Goal: Task Accomplishment & Management: Manage account settings

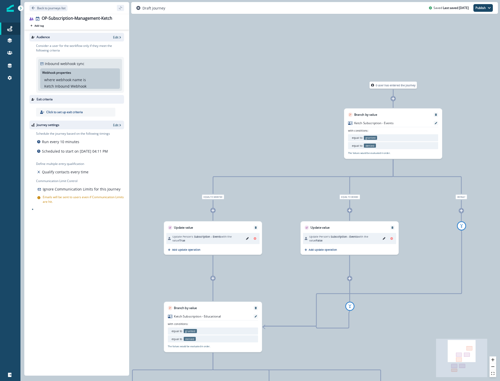
click at [75, 113] on p "Click to set up exit criteria" at bounding box center [64, 112] width 37 height 5
type input "**********"
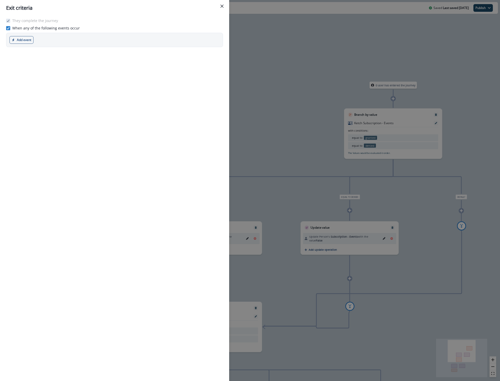
click at [13, 28] on p "When any of the following events occur" at bounding box center [46, 27] width 68 height 5
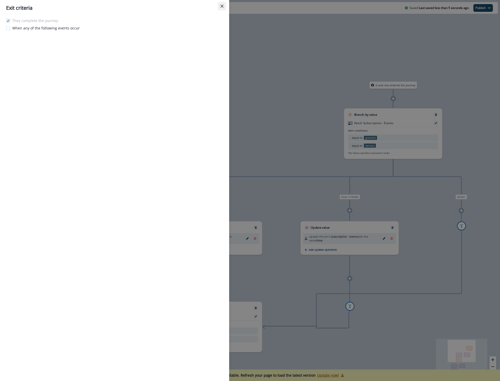
click at [224, 6] on button "Close" at bounding box center [222, 6] width 8 height 8
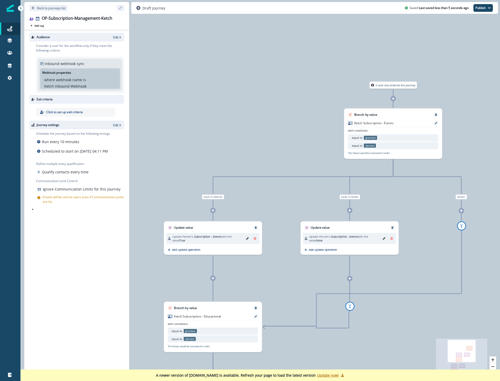
click at [64, 113] on p "Click to set up exit criteria" at bounding box center [64, 112] width 37 height 5
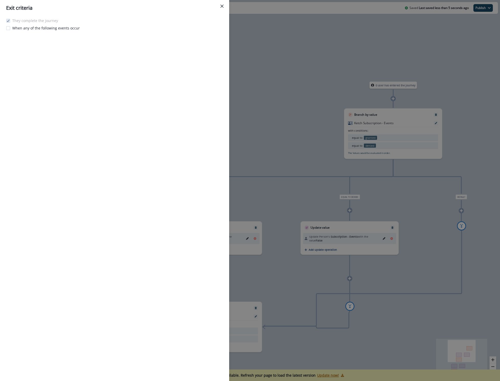
click at [72, 111] on div "They complete the journey When any of the following events occur" at bounding box center [114, 198] width 229 height 365
click at [221, 6] on icon "Close" at bounding box center [221, 6] width 3 height 3
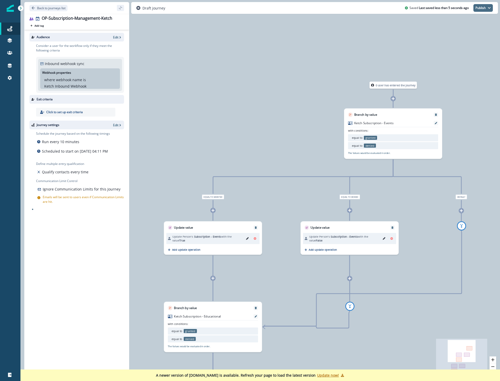
click at [480, 10] on button "Publish" at bounding box center [482, 8] width 19 height 8
click at [468, 22] on button "as active journey" at bounding box center [464, 20] width 57 height 9
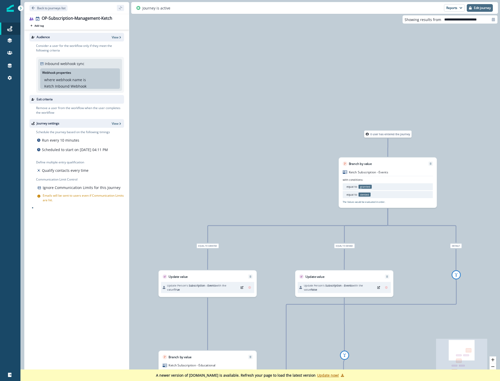
click at [472, 9] on button "Edit journey" at bounding box center [480, 8] width 26 height 8
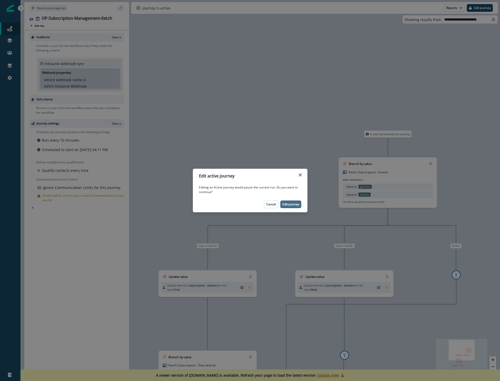
click at [288, 203] on p "Edit journey" at bounding box center [290, 204] width 17 height 4
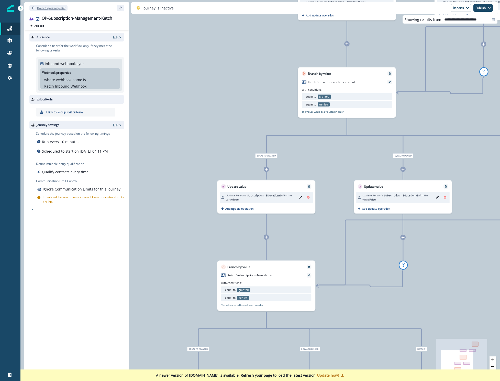
click at [42, 9] on p "Back to journeys list" at bounding box center [51, 8] width 28 height 4
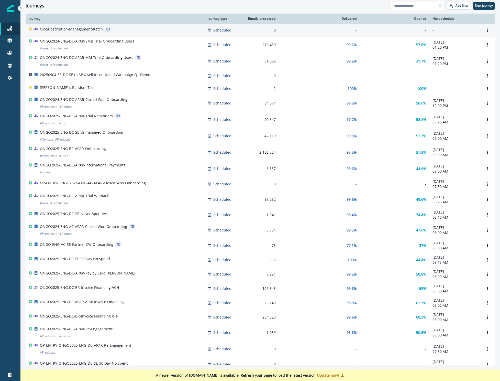
click at [91, 29] on p "OP-Subscription-Management-Ketch" at bounding box center [71, 29] width 63 height 5
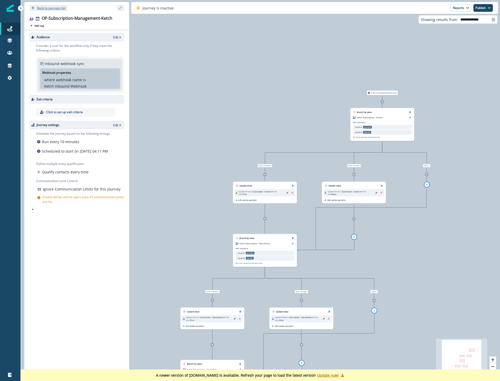
click at [53, 10] on p "Back to journeys list" at bounding box center [51, 8] width 28 height 4
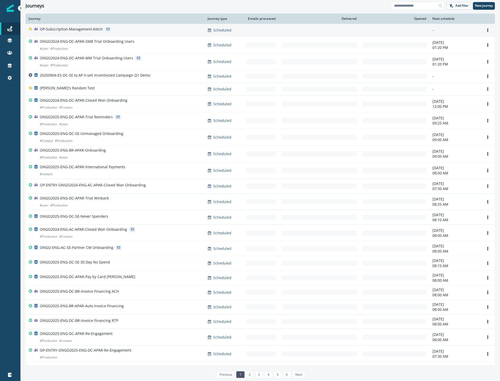
click at [78, 31] on p "OP-Subscription-Management-Ketch" at bounding box center [71, 29] width 63 height 5
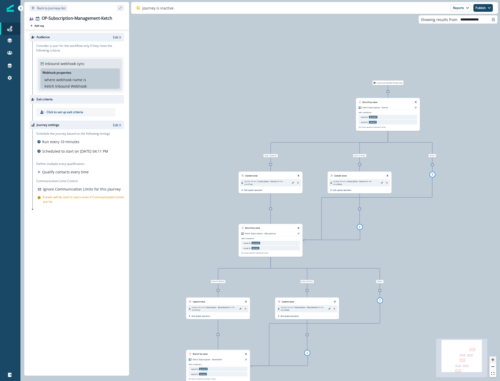
click at [494, 358] on icon "zoom in" at bounding box center [493, 359] width 3 height 3
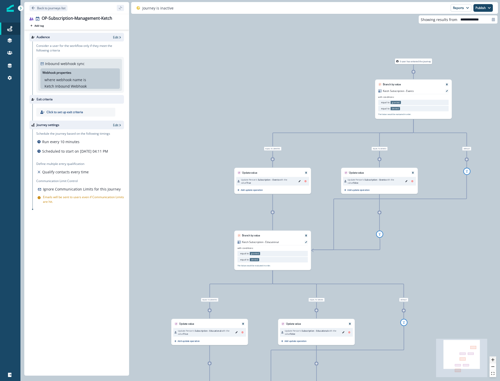
click at [494, 358] on icon "zoom in" at bounding box center [493, 359] width 3 height 3
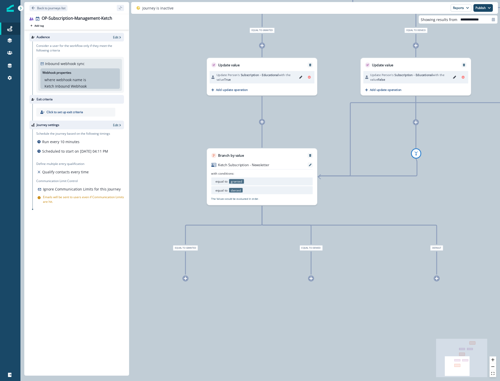
click at [69, 112] on p "Click to set up exit criteria" at bounding box center [65, 112] width 37 height 5
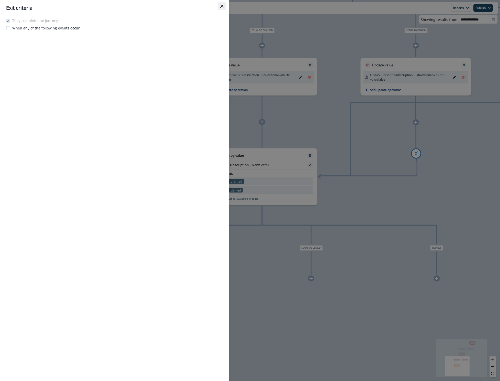
click at [225, 5] on button "Close" at bounding box center [222, 6] width 8 height 8
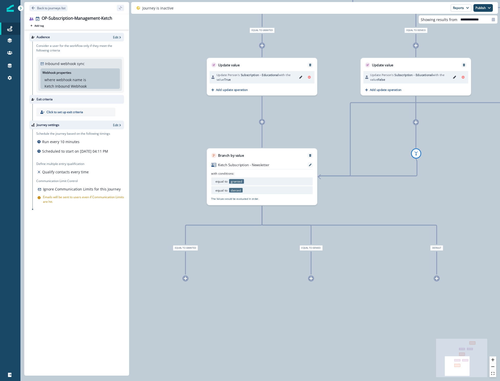
click at [185, 279] on icon at bounding box center [186, 278] width 4 height 4
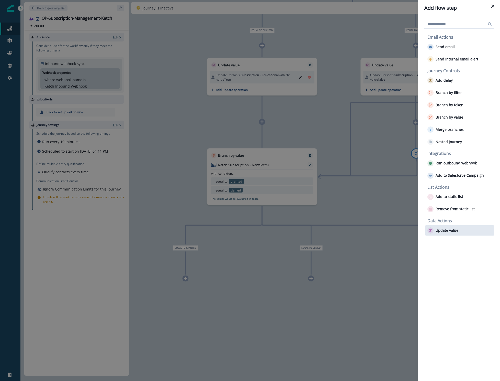
click at [438, 230] on p "Update value" at bounding box center [447, 230] width 23 height 4
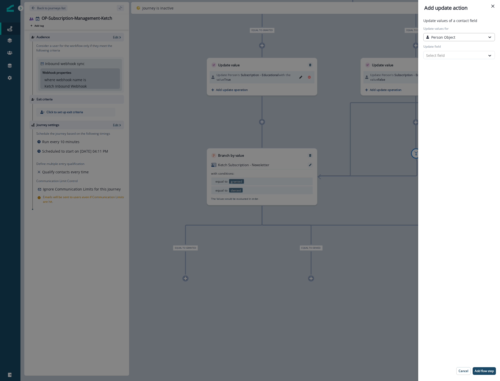
click at [448, 33] on div "Person Object" at bounding box center [460, 37] width 72 height 8
click at [448, 47] on button "Person Object" at bounding box center [460, 48] width 72 height 8
click at [445, 54] on div at bounding box center [454, 55] width 57 height 6
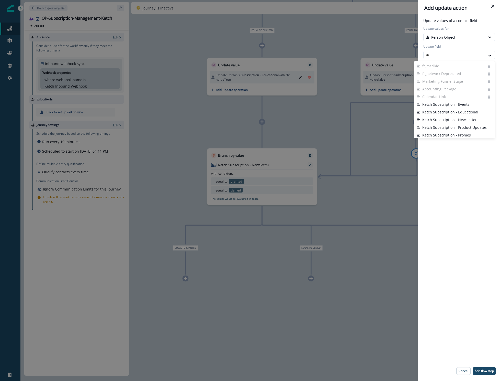
type input "***"
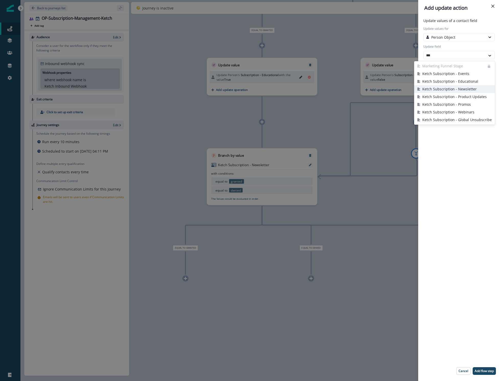
click at [452, 90] on button "Ketch Subscription - Newsletter" at bounding box center [454, 89] width 81 height 8
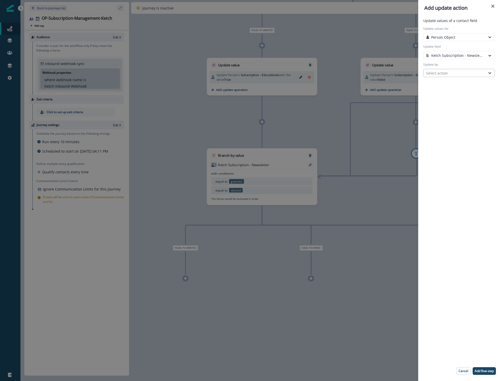
click at [470, 75] on div "Select action" at bounding box center [455, 73] width 62 height 6
click at [465, 89] on button "Custom value" at bounding box center [460, 92] width 72 height 8
drag, startPoint x: 463, startPoint y: 84, endPoint x: 463, endPoint y: 89, distance: 4.9
click at [463, 88] on div "New value" at bounding box center [460, 87] width 74 height 15
click at [463, 89] on input "New value" at bounding box center [460, 91] width 72 height 8
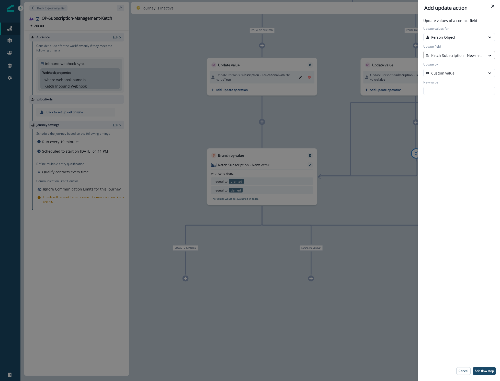
click at [462, 56] on div at bounding box center [454, 55] width 57 height 6
type input "****"
click at [459, 74] on button "Subscription - Newsletter" at bounding box center [460, 74] width 72 height 8
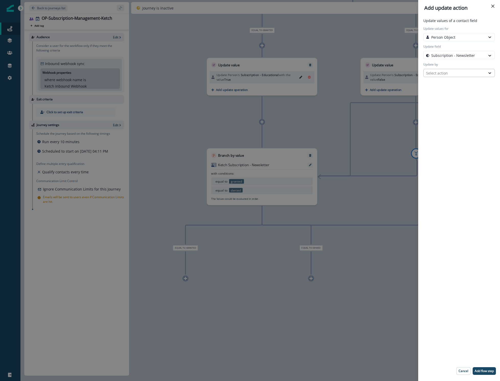
click at [459, 73] on div "Select action" at bounding box center [454, 72] width 57 height 5
click at [459, 91] on button "Custom value" at bounding box center [460, 92] width 72 height 8
click at [459, 91] on div "Select" at bounding box center [454, 90] width 57 height 5
click at [457, 103] on div "True" at bounding box center [460, 102] width 72 height 9
click at [477, 372] on p "Add flow step" at bounding box center [484, 371] width 19 height 4
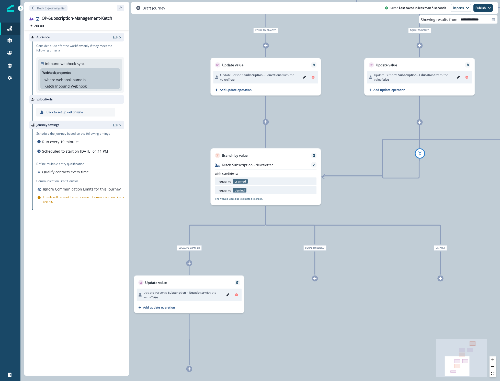
click at [413, 68] on div "Update Person's Subscription - Educational with the value False Add update oper…" at bounding box center [420, 82] width 110 height 28
click at [315, 278] on icon at bounding box center [314, 278] width 3 height 3
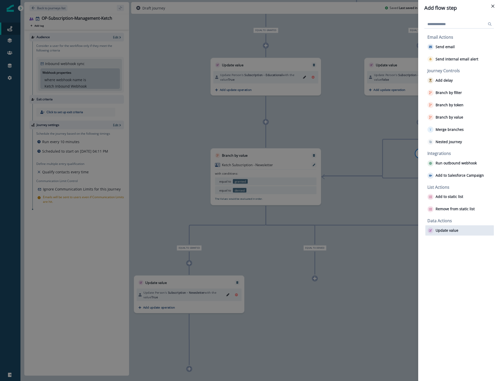
click at [443, 235] on div "Update value" at bounding box center [460, 230] width 69 height 10
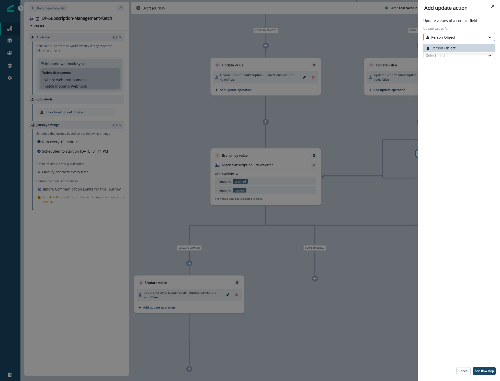
click at [468, 36] on div "Person Object" at bounding box center [454, 37] width 57 height 5
click at [462, 48] on button "Person Object" at bounding box center [460, 48] width 72 height 8
click at [460, 54] on div at bounding box center [454, 55] width 57 height 6
type input "****"
click at [459, 74] on button "Subscription - Newsletter" at bounding box center [460, 74] width 72 height 8
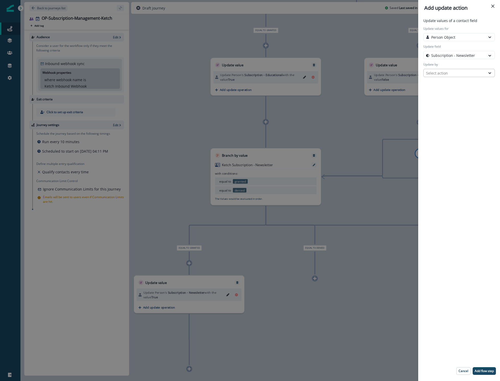
click at [458, 72] on div "Select action" at bounding box center [454, 72] width 57 height 5
click at [456, 88] on button "Custom value" at bounding box center [460, 92] width 72 height 8
click at [454, 111] on div "False" at bounding box center [460, 111] width 72 height 9
click at [488, 371] on p "Add flow step" at bounding box center [484, 371] width 19 height 4
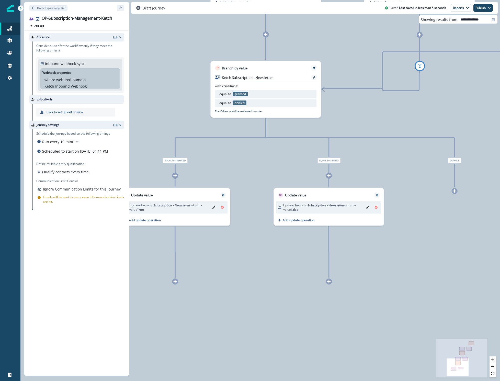
click at [173, 283] on div at bounding box center [175, 281] width 6 height 6
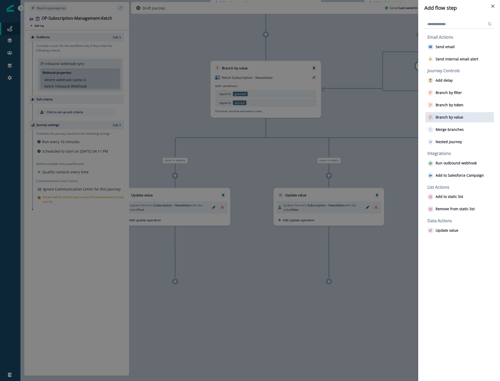
click at [461, 120] on button "Branch by value" at bounding box center [446, 117] width 36 height 6
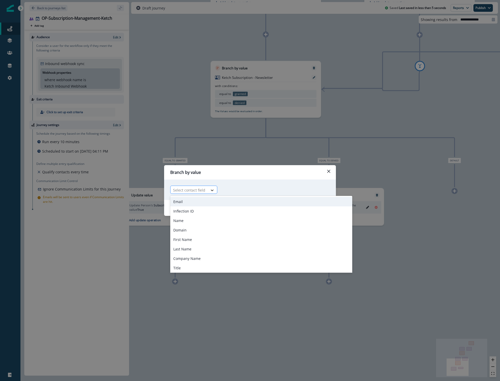
click at [210, 187] on icon at bounding box center [212, 189] width 5 height 5
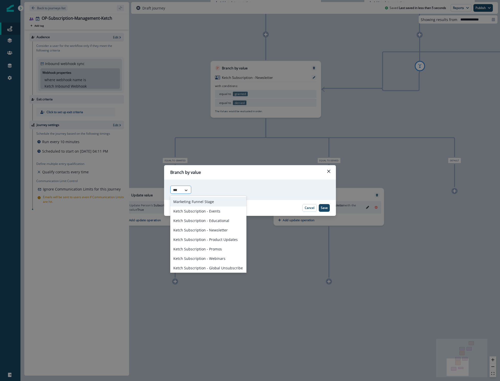
type input "****"
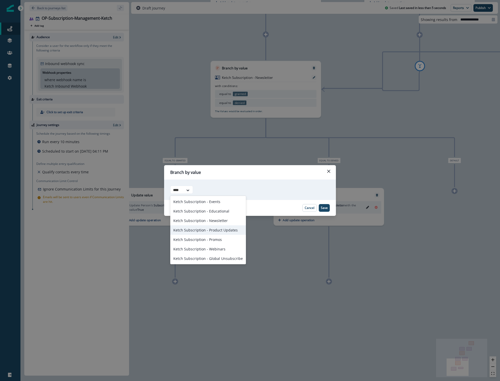
click at [211, 229] on div "Ketch Subscription - Product Updates" at bounding box center [208, 229] width 76 height 9
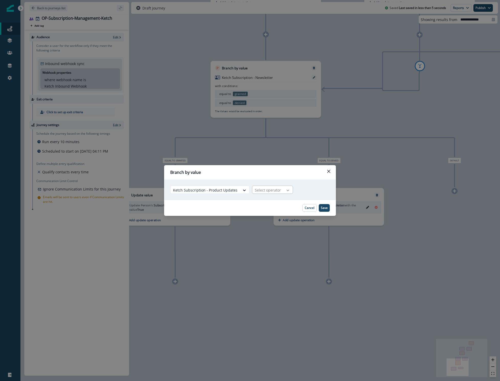
click at [286, 189] on icon at bounding box center [288, 189] width 5 height 5
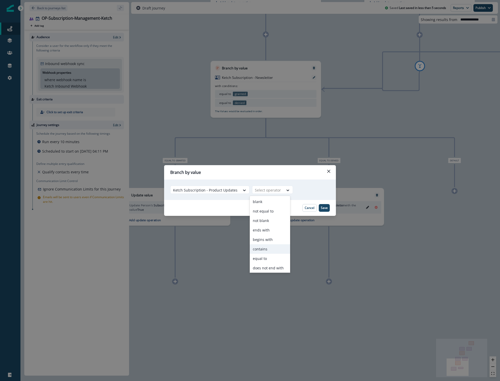
click at [261, 248] on div "contains" at bounding box center [270, 248] width 40 height 9
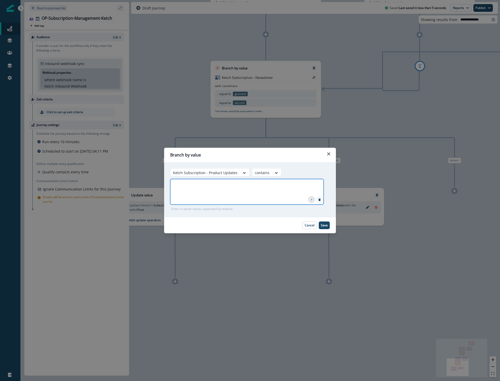
click at [239, 185] on input "text" at bounding box center [247, 185] width 152 height 10
click at [274, 170] on icon at bounding box center [276, 172] width 5 height 5
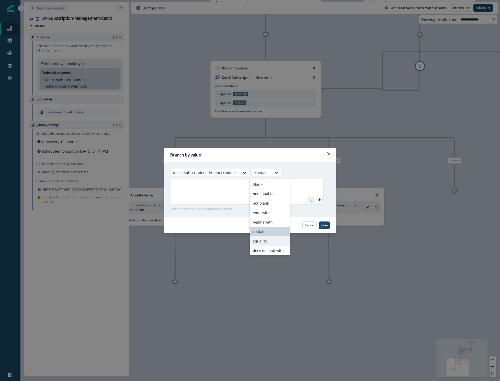
click at [259, 240] on div "equal to" at bounding box center [270, 240] width 40 height 9
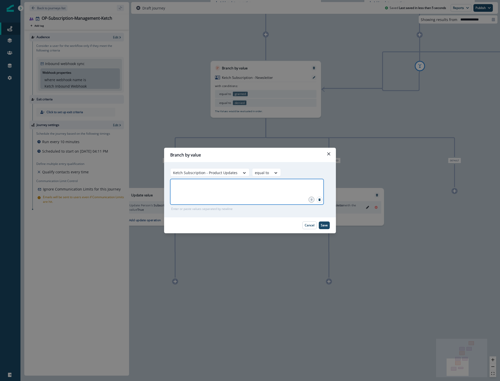
click at [234, 190] on input "text" at bounding box center [247, 185] width 152 height 10
type input "*******"
click at [325, 226] on p "Save" at bounding box center [324, 225] width 7 height 4
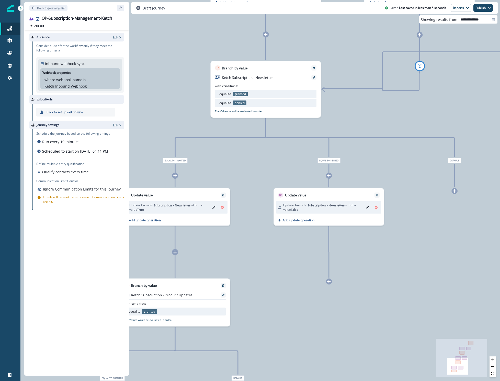
click at [205, 308] on div "equal to granted" at bounding box center [175, 311] width 102 height 8
click at [226, 294] on div at bounding box center [223, 294] width 5 height 5
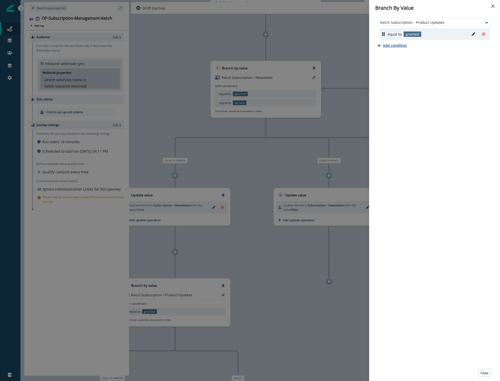
click at [403, 46] on p "Add condition" at bounding box center [395, 45] width 24 height 5
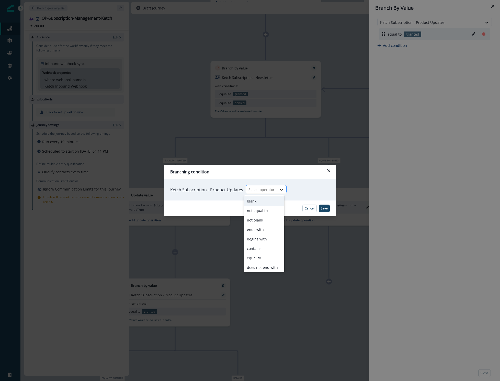
click at [279, 187] on icon at bounding box center [281, 189] width 5 height 5
click at [260, 255] on div "equal to" at bounding box center [264, 257] width 40 height 9
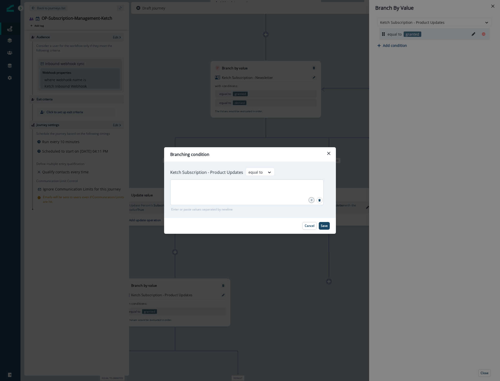
click at [251, 197] on div at bounding box center [246, 192] width 153 height 26
type input "******"
click at [326, 226] on p "Save" at bounding box center [324, 226] width 7 height 4
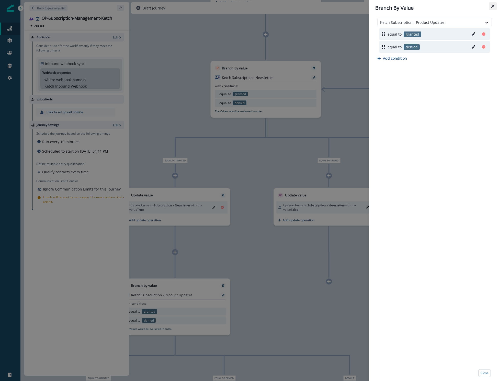
click at [491, 7] on button "Close" at bounding box center [493, 6] width 8 height 8
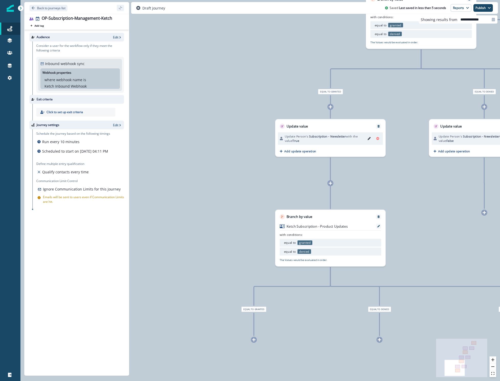
click at [426, 225] on div "0 user has entered the journey Branch by value Ketch Subscription - Events with…" at bounding box center [260, 190] width 480 height 381
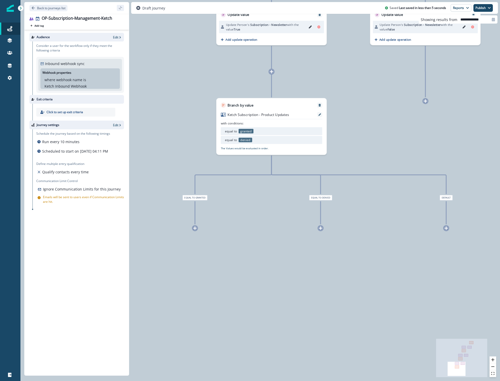
click at [194, 228] on icon at bounding box center [194, 227] width 3 height 3
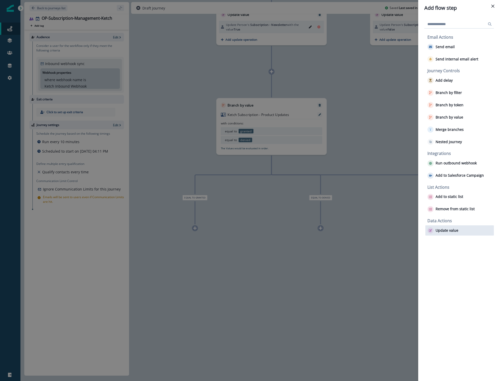
click at [445, 232] on button "Update value" at bounding box center [443, 230] width 31 height 6
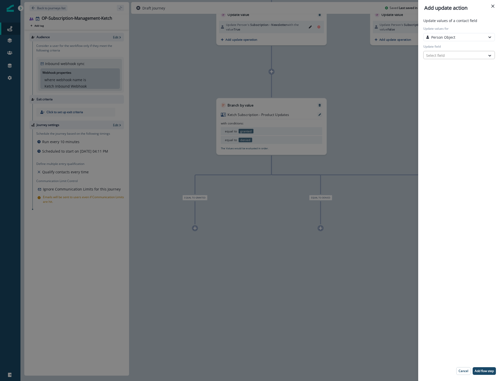
click at [459, 56] on div at bounding box center [454, 55] width 57 height 6
type input "*"
type input "****"
click at [470, 97] on button "Subscription - Product Updates" at bounding box center [457, 97] width 76 height 8
click at [451, 74] on div "Select action" at bounding box center [454, 72] width 57 height 5
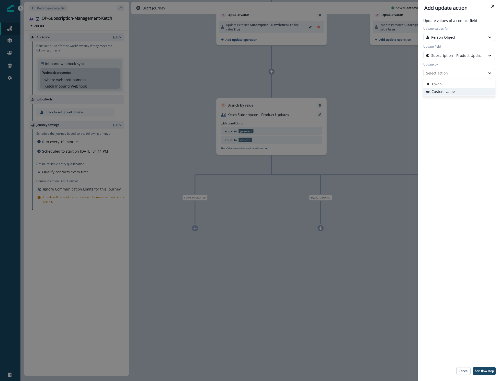
click at [448, 90] on button "Custom value" at bounding box center [460, 92] width 72 height 8
click at [448, 93] on div "Select" at bounding box center [455, 91] width 62 height 6
click at [442, 104] on div "True" at bounding box center [460, 102] width 72 height 9
click at [484, 371] on p "Add flow step" at bounding box center [484, 371] width 19 height 4
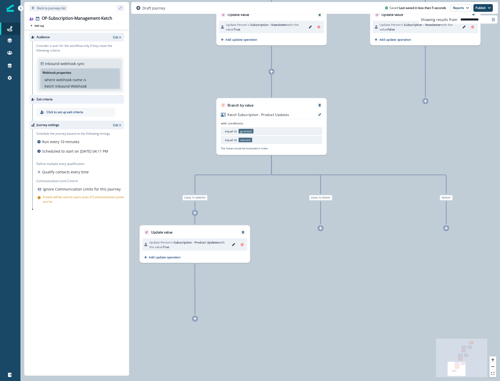
click at [318, 228] on div at bounding box center [321, 228] width 6 height 6
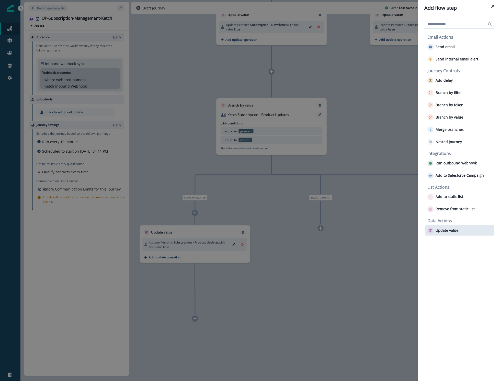
click at [443, 231] on p "Update value" at bounding box center [447, 230] width 23 height 4
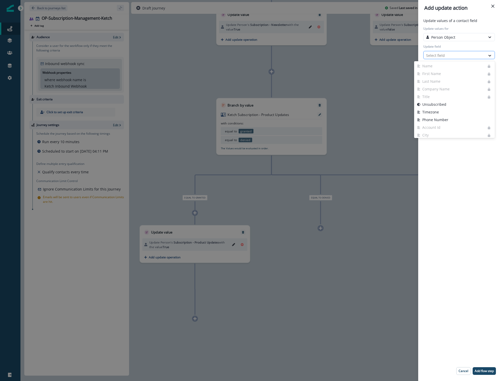
click at [442, 55] on div at bounding box center [454, 55] width 57 height 6
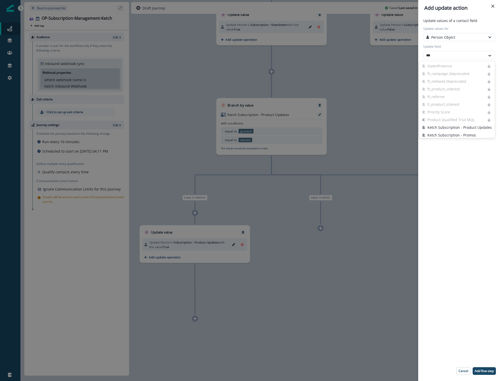
type input "****"
click at [450, 98] on button "Subscription - Product Updates" at bounding box center [457, 97] width 76 height 8
click at [450, 77] on div "Update values of a contact field Update values for Person Object Update field S…" at bounding box center [460, 49] width 74 height 62
click at [450, 74] on div "Select action" at bounding box center [454, 72] width 57 height 5
click at [448, 90] on button "Custom value" at bounding box center [460, 92] width 72 height 8
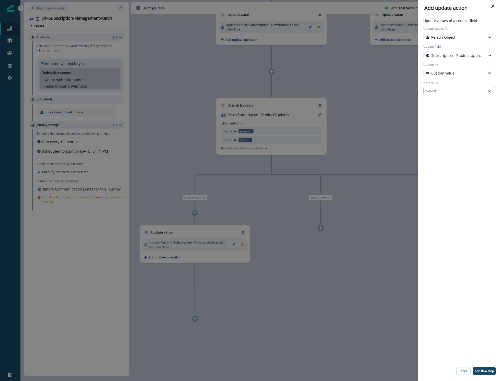
click at [448, 92] on div "Select" at bounding box center [454, 90] width 57 height 5
click at [445, 111] on div "False" at bounding box center [460, 111] width 72 height 9
click at [483, 369] on p "Add flow step" at bounding box center [484, 371] width 19 height 4
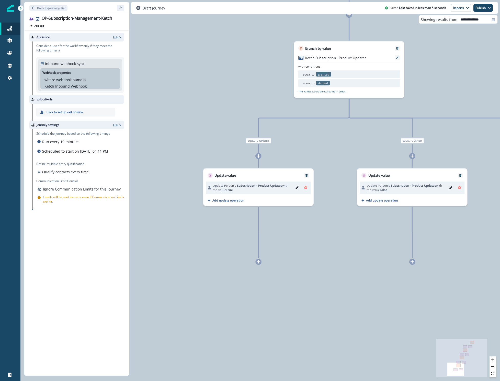
click at [259, 263] on icon at bounding box center [259, 262] width 4 height 4
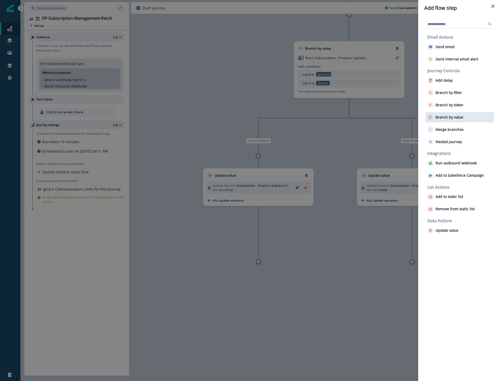
click at [452, 121] on div "Branch by value" at bounding box center [460, 117] width 69 height 10
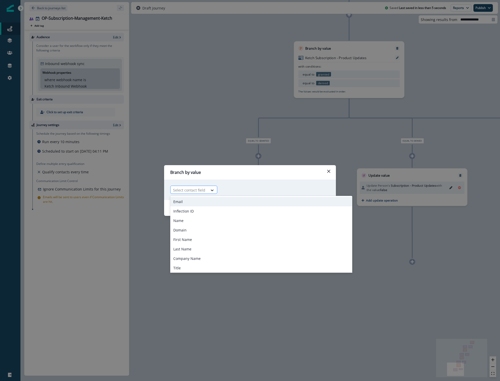
click at [201, 189] on div at bounding box center [189, 190] width 32 height 6
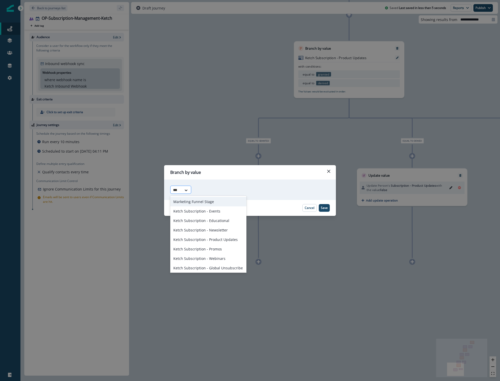
type input "****"
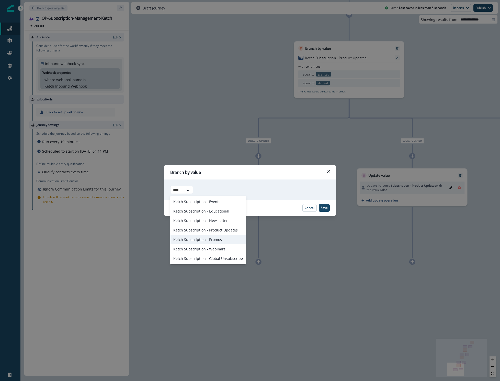
click at [194, 238] on div "Ketch Subscription - Promos" at bounding box center [208, 239] width 76 height 9
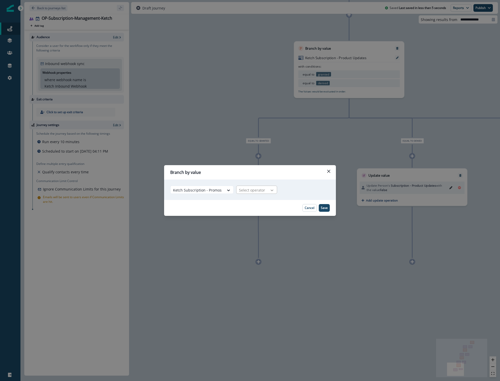
click at [272, 190] on icon at bounding box center [272, 189] width 5 height 5
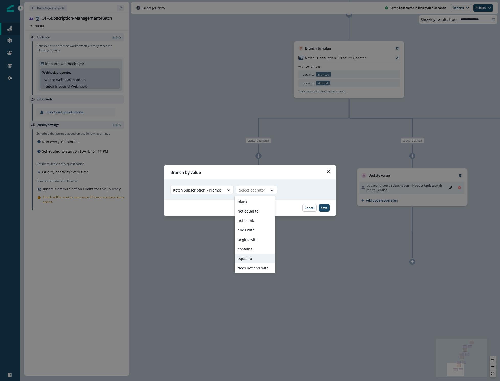
click at [254, 257] on div "equal to" at bounding box center [255, 257] width 40 height 9
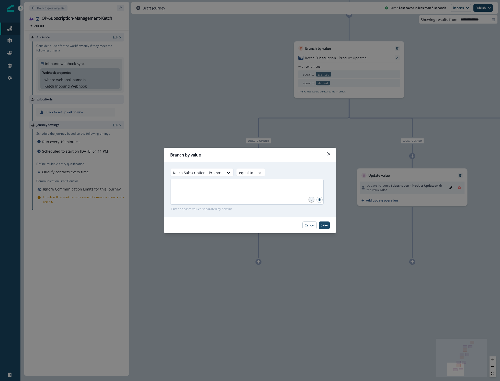
click at [246, 195] on div at bounding box center [246, 192] width 153 height 26
type input "*******"
click at [329, 227] on button "Save" at bounding box center [324, 225] width 11 height 8
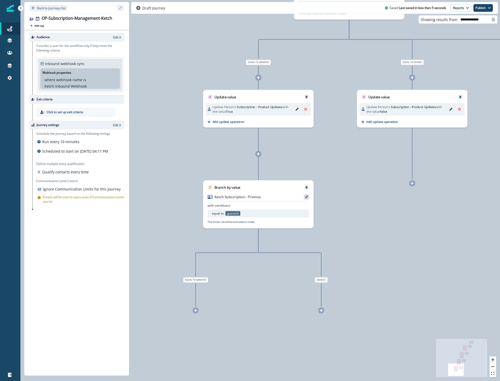
click at [306, 197] on icon at bounding box center [306, 196] width 3 height 3
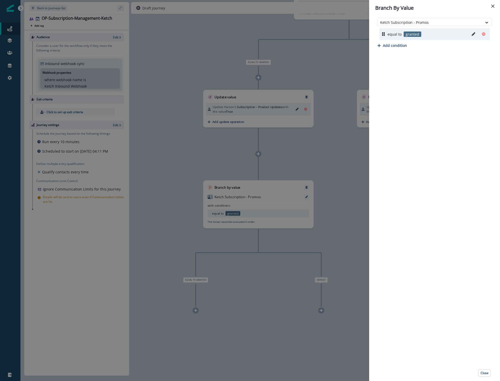
click at [392, 49] on div "Ketch Subscription - Promos equal to granted Add condition" at bounding box center [434, 190] width 131 height 349
click at [392, 46] on p "Add condition" at bounding box center [395, 45] width 24 height 5
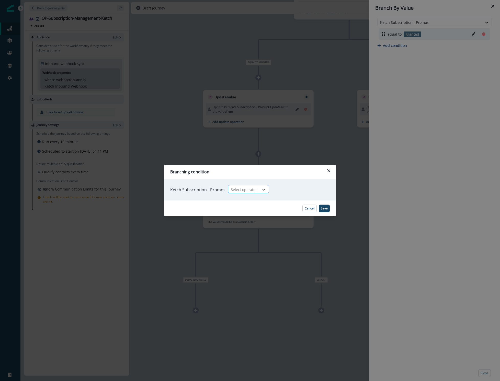
click at [263, 192] on icon at bounding box center [264, 189] width 5 height 5
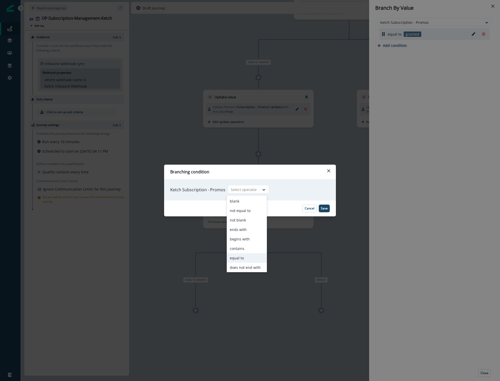
click at [251, 255] on div "equal to" at bounding box center [247, 257] width 40 height 9
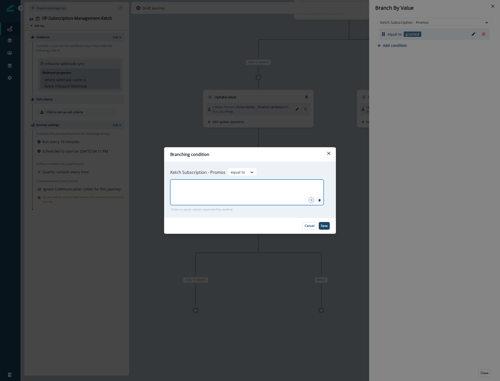
click at [273, 187] on input "text" at bounding box center [247, 186] width 152 height 10
type input "******"
click at [329, 225] on button "Save" at bounding box center [324, 226] width 11 height 8
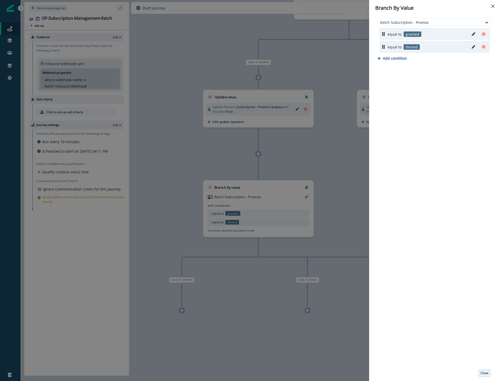
click at [485, 371] on p "Close" at bounding box center [485, 373] width 8 height 4
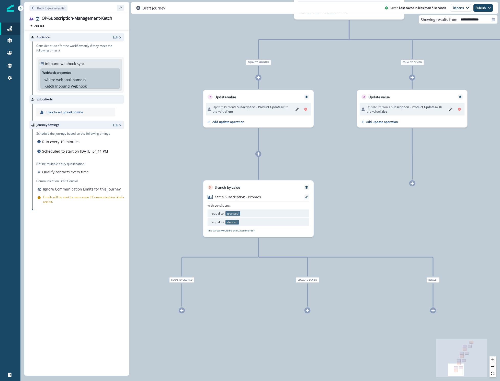
click at [183, 309] on icon at bounding box center [182, 310] width 4 height 4
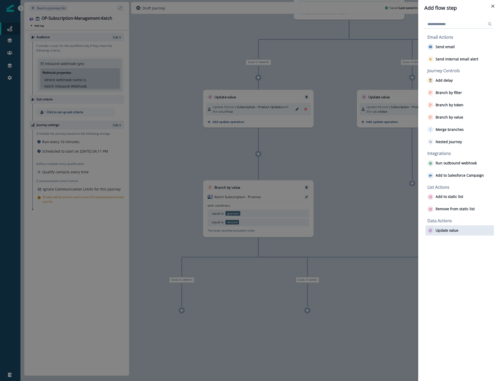
click at [444, 231] on p "Update value" at bounding box center [447, 230] width 23 height 4
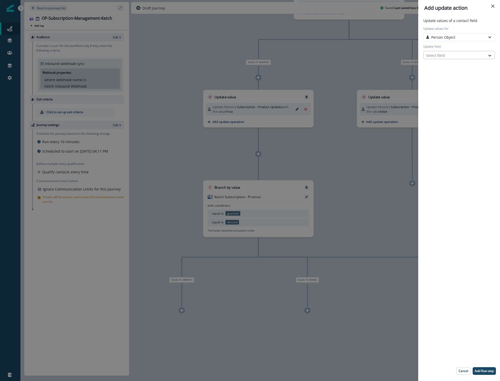
click at [463, 53] on div at bounding box center [454, 55] width 57 height 6
type input "*"
type input "*****"
click at [460, 74] on button "Subscription - Promos" at bounding box center [460, 74] width 72 height 8
click at [460, 71] on div "Select action" at bounding box center [454, 72] width 57 height 5
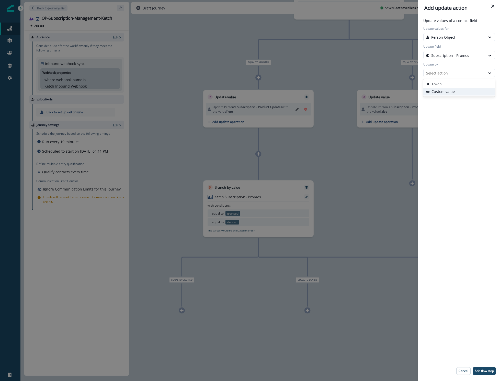
click at [457, 92] on button "Custom value" at bounding box center [460, 92] width 72 height 8
click at [458, 92] on div "Select" at bounding box center [454, 90] width 57 height 5
click at [455, 102] on div "True" at bounding box center [460, 102] width 72 height 9
click at [479, 369] on p "Add flow step" at bounding box center [484, 371] width 19 height 4
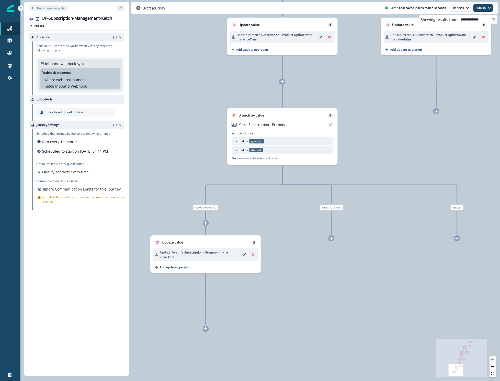
click at [331, 239] on icon at bounding box center [332, 238] width 4 height 4
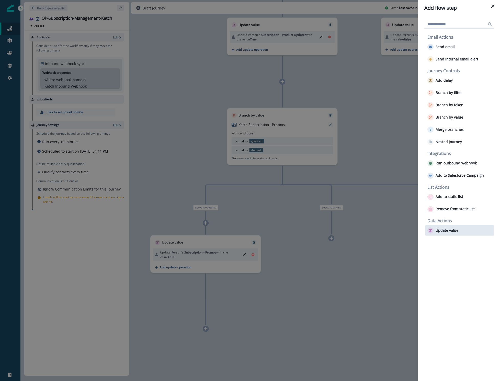
click at [456, 229] on p "Update value" at bounding box center [447, 230] width 23 height 4
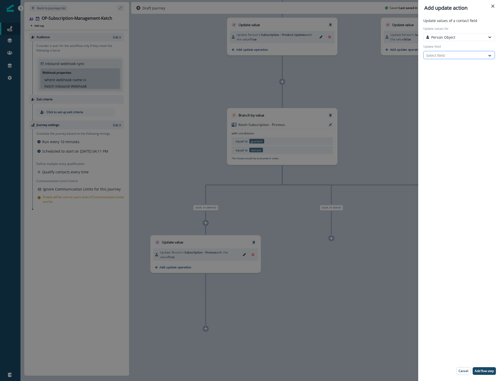
click at [449, 53] on div at bounding box center [454, 55] width 57 height 6
type input "*****"
click at [458, 72] on button "Subscription - Promos" at bounding box center [460, 74] width 72 height 8
click at [458, 72] on div "Select action" at bounding box center [454, 72] width 57 height 5
click at [463, 91] on button "Custom value" at bounding box center [460, 92] width 72 height 8
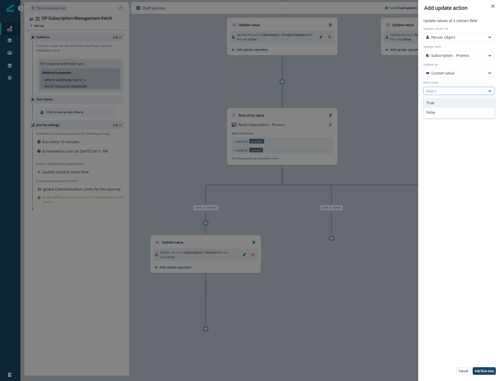
click at [463, 88] on div "Select" at bounding box center [455, 91] width 62 height 6
click at [458, 113] on div "False" at bounding box center [460, 111] width 72 height 9
click at [481, 370] on p "Add flow step" at bounding box center [484, 371] width 19 height 4
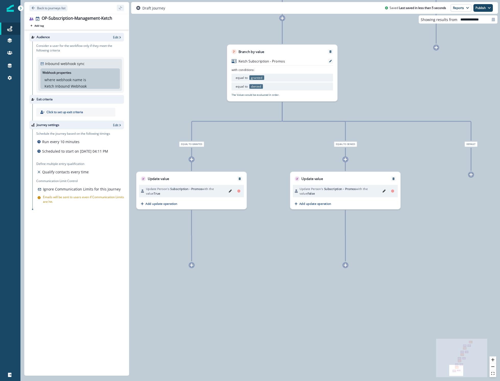
click at [191, 267] on icon at bounding box center [192, 265] width 4 height 4
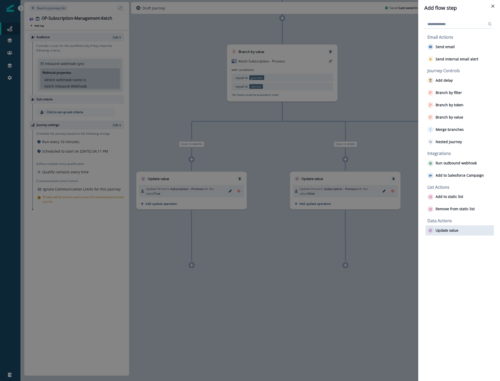
click at [448, 231] on p "Update value" at bounding box center [447, 230] width 23 height 4
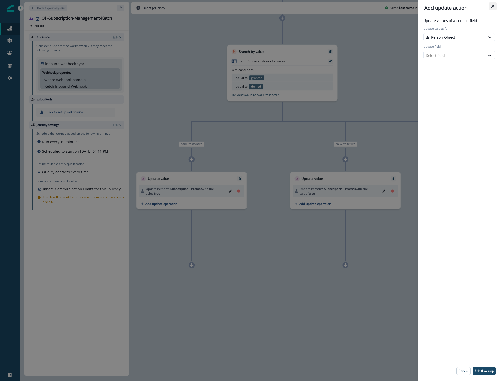
click at [491, 6] on button "Close" at bounding box center [493, 6] width 8 height 8
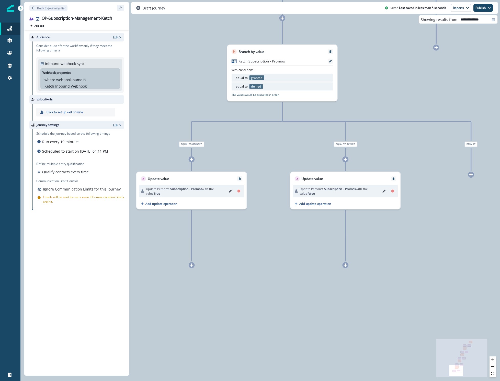
click at [197, 267] on div "0 user has entered the journey Branch by value Ketch Subscription - Events with…" at bounding box center [260, 190] width 480 height 381
click at [194, 267] on div at bounding box center [192, 265] width 6 height 6
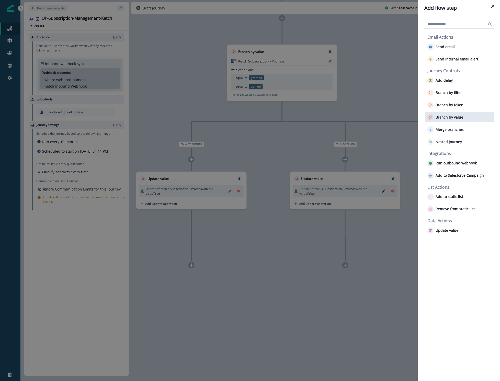
click at [445, 118] on p "Branch by value" at bounding box center [450, 117] width 28 height 4
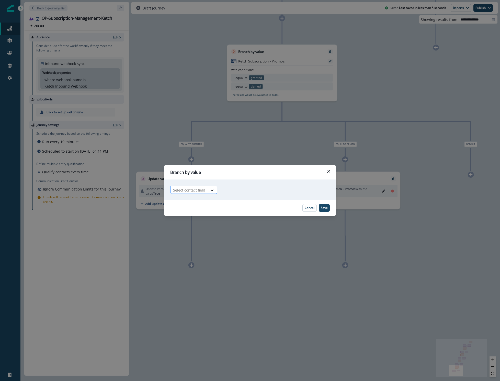
click at [203, 186] on div "Select contact field" at bounding box center [189, 190] width 37 height 8
type input "*"
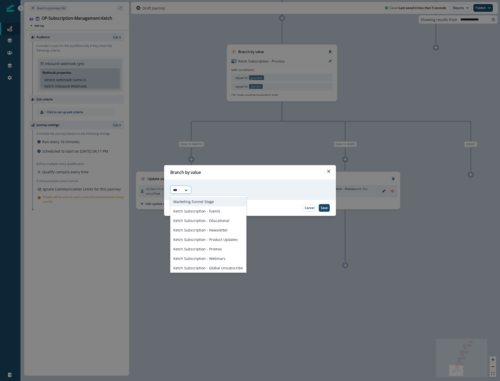
type input "****"
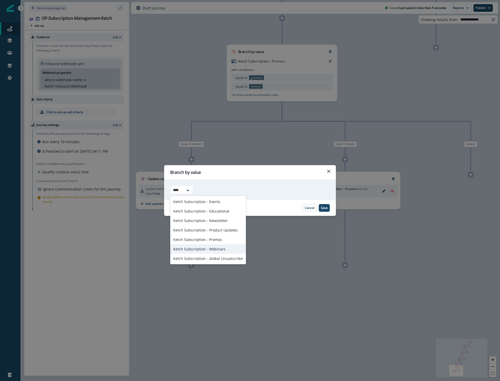
click at [213, 249] on div "Ketch Subscription - Webinars" at bounding box center [208, 248] width 76 height 9
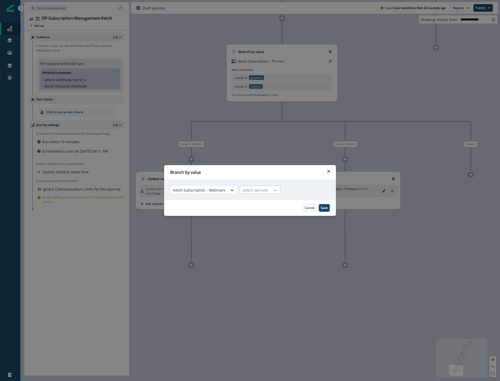
click at [273, 191] on icon at bounding box center [275, 189] width 5 height 5
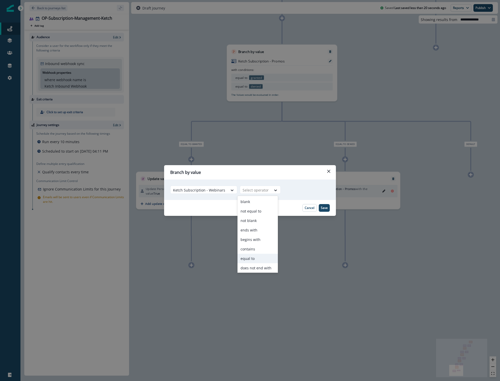
click at [254, 256] on div "equal to" at bounding box center [258, 257] width 40 height 9
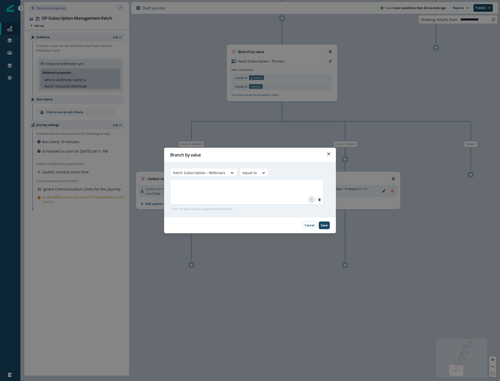
click at [262, 202] on div at bounding box center [246, 192] width 153 height 26
type input "*******"
click at [326, 225] on p "Save" at bounding box center [324, 225] width 7 height 4
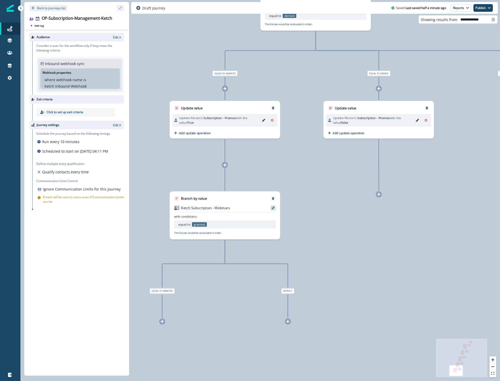
click at [275, 209] on div at bounding box center [273, 207] width 5 height 5
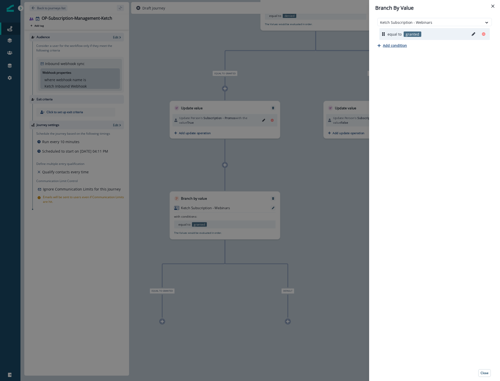
click at [396, 46] on p "Add condition" at bounding box center [395, 45] width 24 height 5
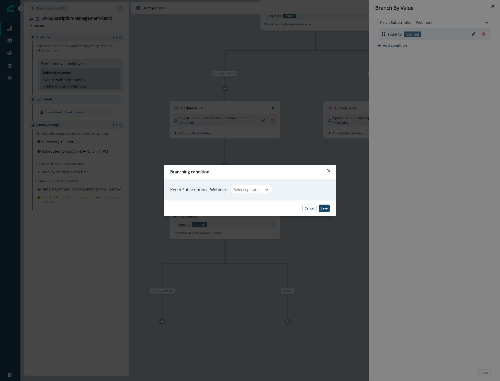
click at [257, 189] on div at bounding box center [247, 189] width 26 height 6
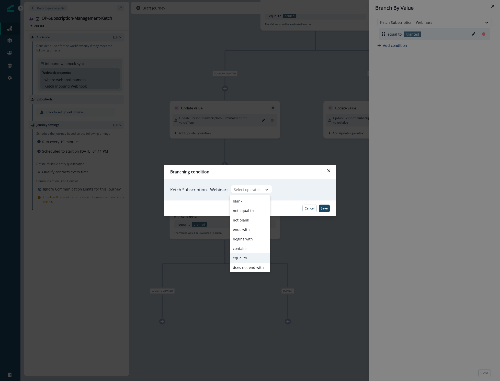
click at [241, 256] on div "equal to" at bounding box center [250, 257] width 40 height 9
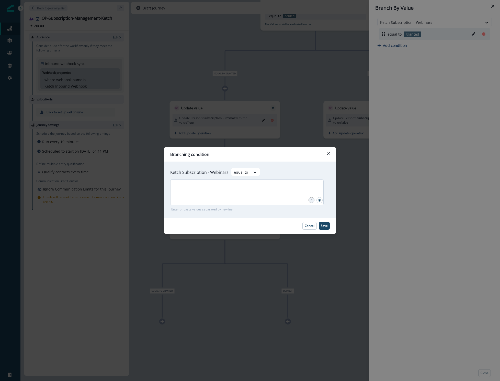
click at [225, 191] on div at bounding box center [246, 192] width 153 height 26
type input "******"
click at [327, 225] on p "Save" at bounding box center [324, 226] width 7 height 4
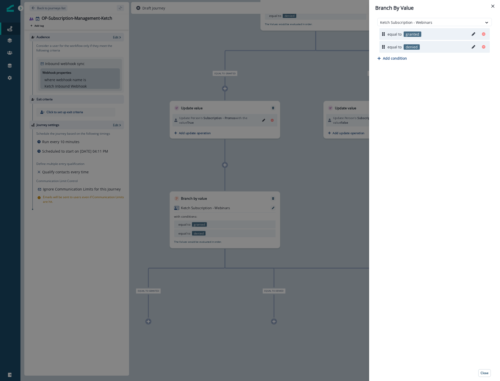
click at [310, 243] on div "Branch By Value Ketch Subscription - Webinars equal to granted equal to denied …" at bounding box center [250, 190] width 500 height 381
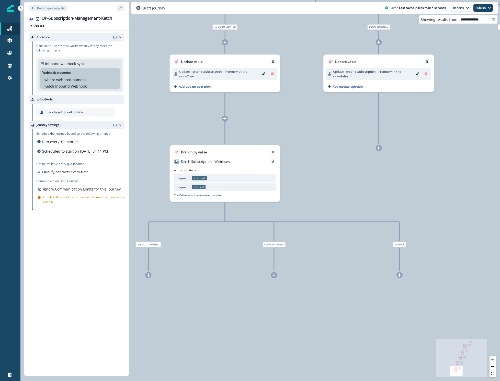
click at [150, 275] on div at bounding box center [149, 275] width 6 height 6
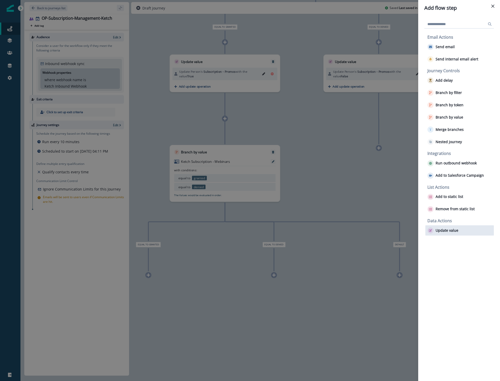
click at [448, 227] on button "Update value" at bounding box center [443, 230] width 31 height 6
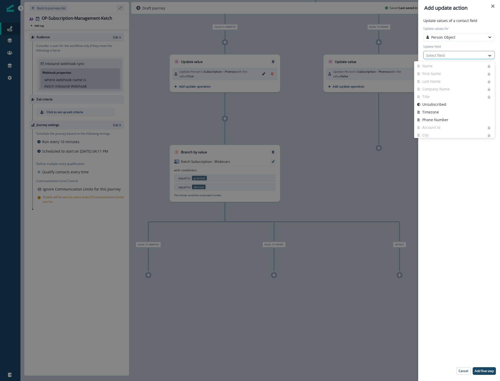
click at [445, 54] on div at bounding box center [454, 55] width 57 height 6
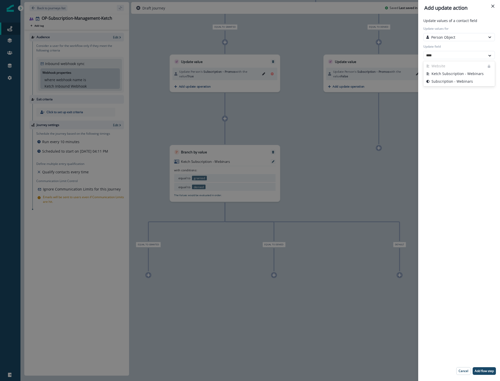
type input "*****"
click at [461, 72] on button "Subscription - Webinars" at bounding box center [460, 74] width 72 height 8
click at [457, 73] on div "Select action" at bounding box center [454, 72] width 57 height 5
click at [448, 92] on button "Custom value" at bounding box center [460, 92] width 72 height 8
click at [440, 91] on div "Select" at bounding box center [454, 90] width 57 height 5
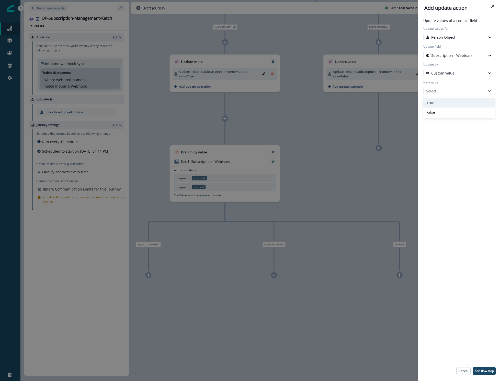
click at [440, 106] on div "True" at bounding box center [460, 102] width 72 height 9
click at [487, 370] on p "Add flow step" at bounding box center [484, 371] width 19 height 4
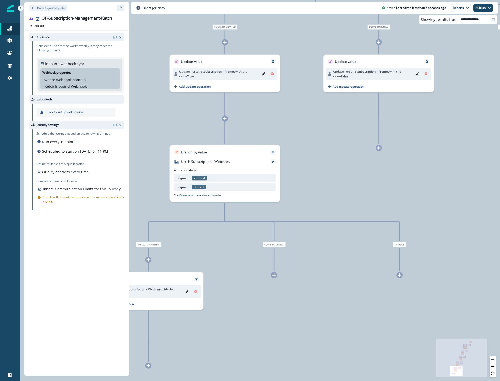
click at [271, 276] on div at bounding box center [274, 275] width 6 height 6
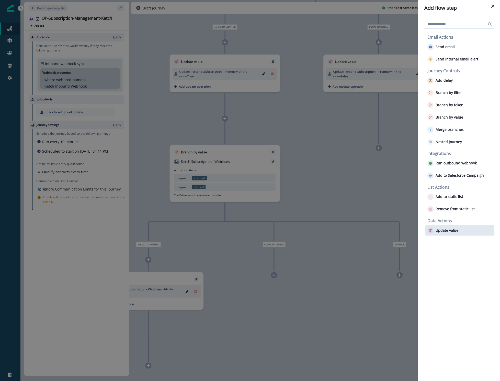
click at [443, 232] on button "Update value" at bounding box center [443, 230] width 31 height 6
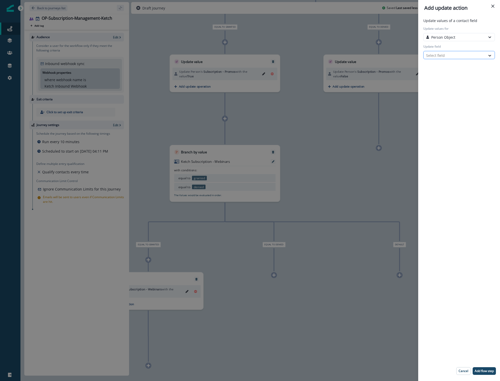
click at [438, 54] on div at bounding box center [454, 55] width 57 height 6
type input "***"
click at [447, 80] on button "Subscription - Webinars" at bounding box center [460, 82] width 72 height 8
click at [447, 70] on div "Select action" at bounding box center [454, 72] width 57 height 5
click at [447, 93] on button "Custom value" at bounding box center [460, 92] width 72 height 8
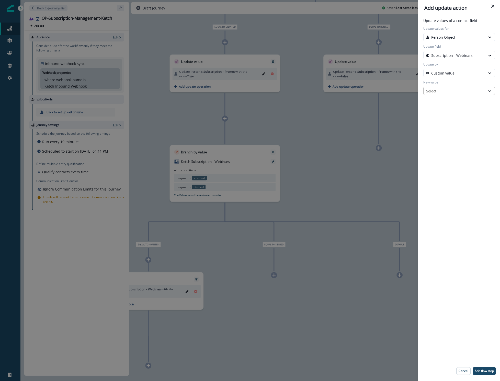
click at [446, 91] on div "Select" at bounding box center [454, 90] width 57 height 5
click at [446, 115] on div "False" at bounding box center [460, 111] width 72 height 9
click at [486, 370] on p "Add flow step" at bounding box center [484, 371] width 19 height 4
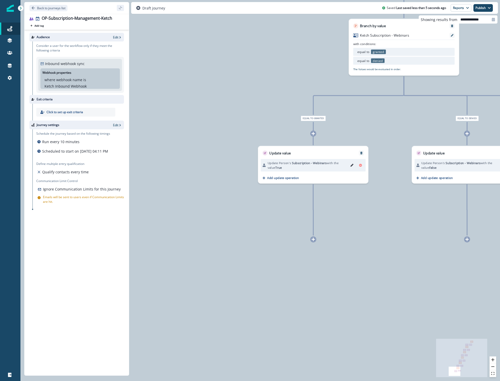
click at [314, 240] on icon at bounding box center [314, 239] width 4 height 4
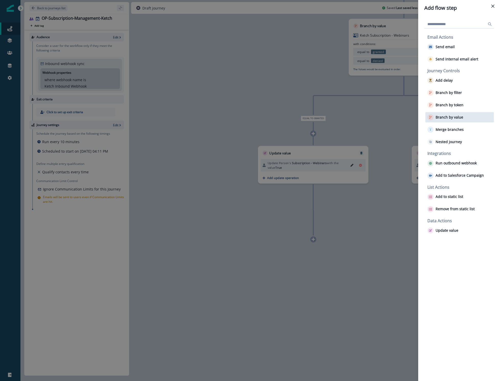
click at [441, 120] on button "Branch by value" at bounding box center [446, 117] width 36 height 6
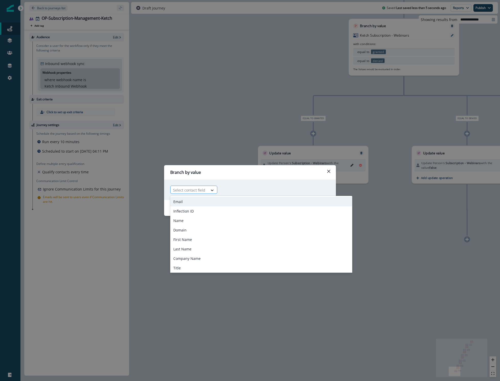
click at [213, 189] on icon at bounding box center [212, 189] width 5 height 5
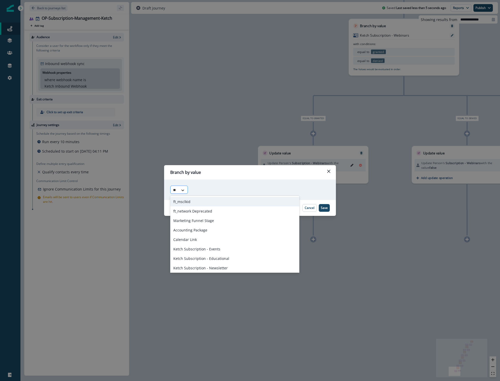
type input "***"
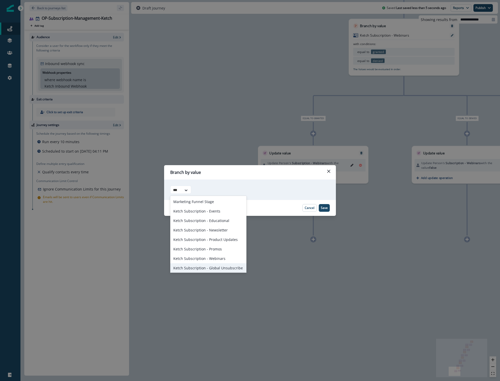
click at [213, 264] on div "Ketch Subscription - Global Unsubscribe" at bounding box center [208, 267] width 76 height 9
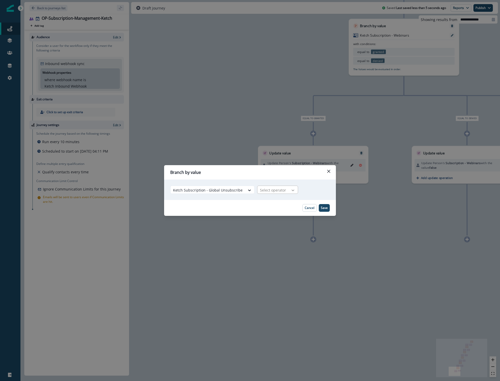
click at [291, 189] on icon at bounding box center [293, 189] width 5 height 5
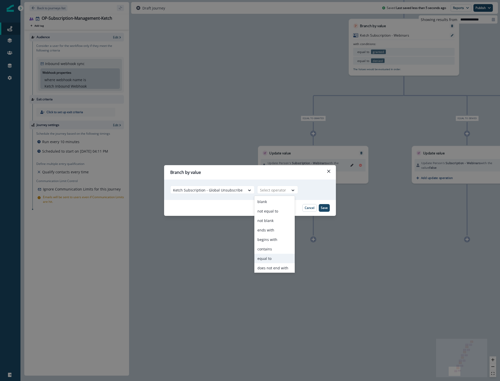
click at [261, 255] on div "equal to" at bounding box center [275, 257] width 40 height 9
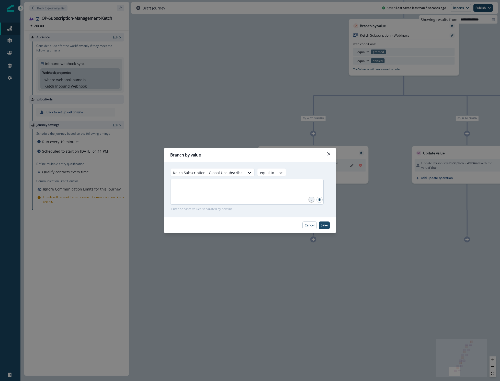
click at [261, 194] on div at bounding box center [246, 192] width 153 height 26
type input "*******"
click at [323, 227] on p "Save" at bounding box center [324, 225] width 7 height 4
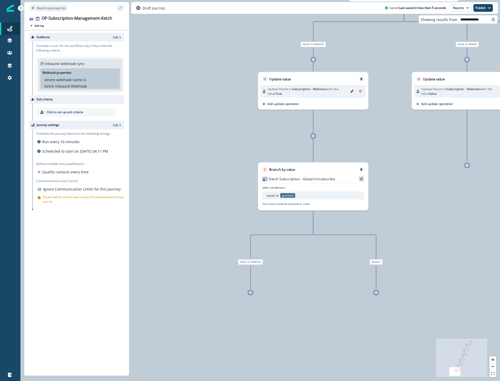
click at [360, 181] on div at bounding box center [361, 178] width 5 height 5
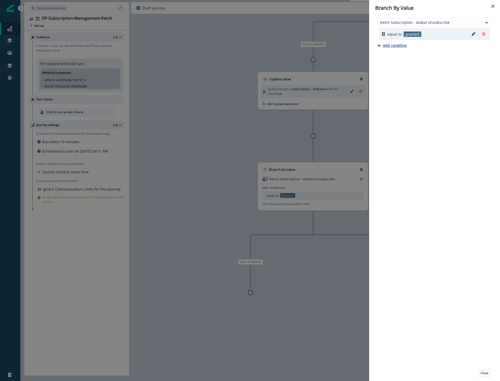
click at [405, 44] on p "Add condition" at bounding box center [395, 45] width 24 height 5
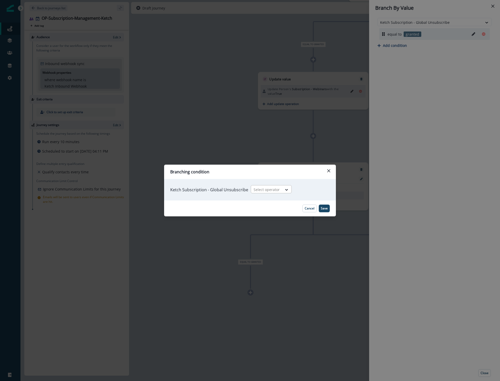
click at [268, 193] on div "Select operator" at bounding box center [266, 189] width 31 height 8
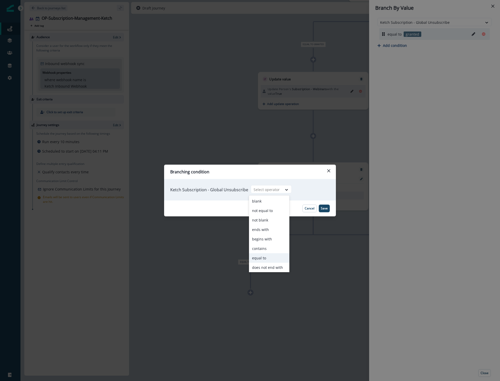
click at [264, 257] on div "equal to" at bounding box center [269, 257] width 40 height 9
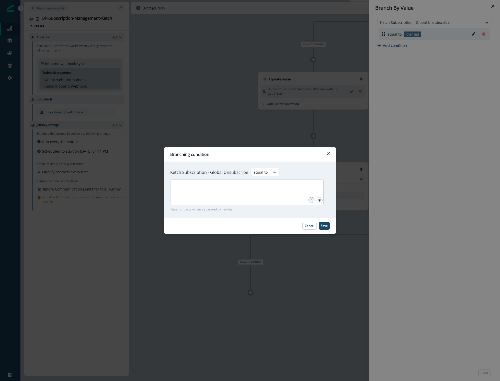
click at [263, 202] on div at bounding box center [246, 192] width 153 height 26
type input "******"
click at [323, 226] on p "Save" at bounding box center [324, 226] width 7 height 4
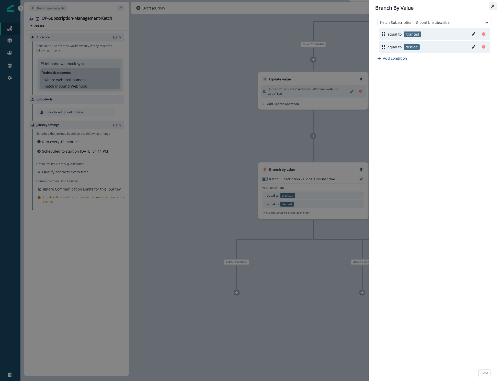
click at [496, 6] on button "Close" at bounding box center [493, 6] width 8 height 8
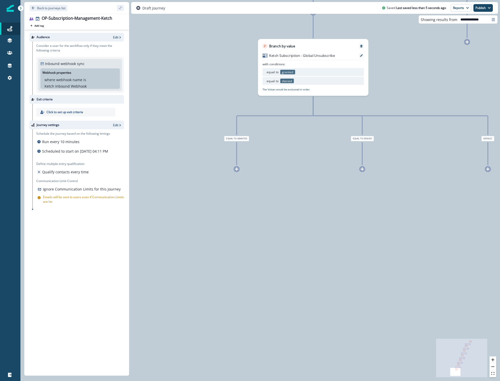
click at [364, 171] on div at bounding box center [362, 169] width 6 height 6
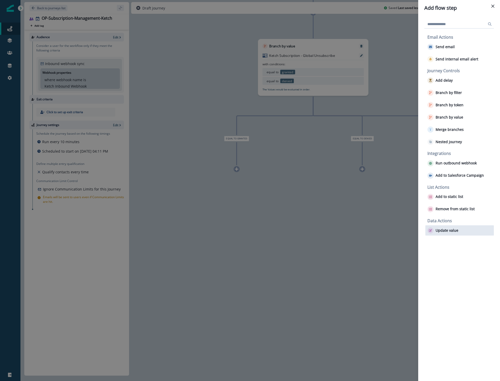
click at [443, 232] on p "Update value" at bounding box center [447, 230] width 23 height 4
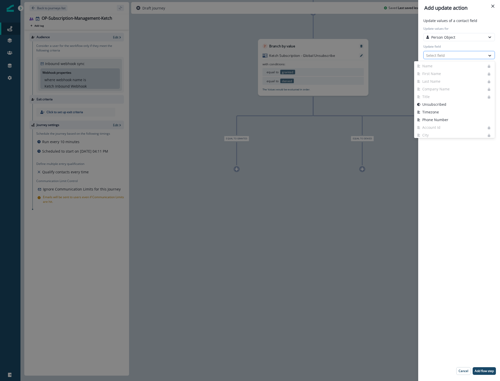
click at [458, 54] on div at bounding box center [454, 55] width 57 height 6
type input "**"
click at [446, 63] on button "Unsubscribed" at bounding box center [454, 66] width 81 height 8
click at [441, 73] on div "Select action" at bounding box center [454, 72] width 57 height 5
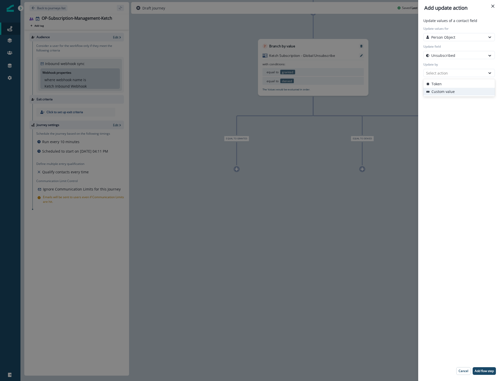
click at [442, 90] on button "Custom value" at bounding box center [460, 92] width 72 height 8
click at [443, 89] on div "Select" at bounding box center [454, 90] width 57 height 5
click at [444, 112] on div "False" at bounding box center [460, 111] width 72 height 9
click at [488, 368] on button "Add flow step" at bounding box center [484, 371] width 23 height 8
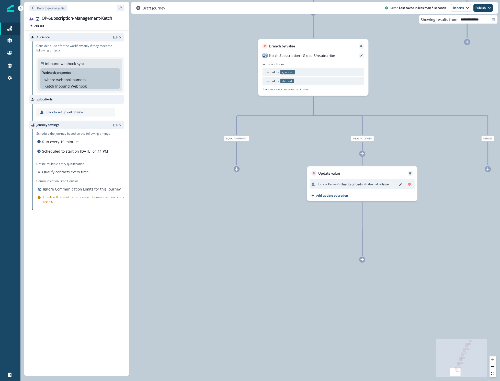
click at [402, 184] on icon "Edit" at bounding box center [401, 183] width 3 height 3
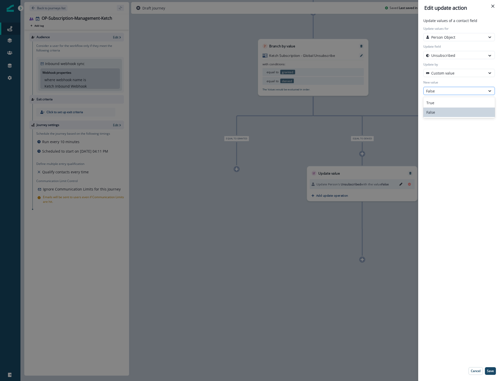
click at [451, 93] on div "False" at bounding box center [454, 90] width 57 height 5
click at [448, 103] on div "True" at bounding box center [460, 102] width 72 height 9
click at [492, 371] on p "Save" at bounding box center [490, 371] width 7 height 4
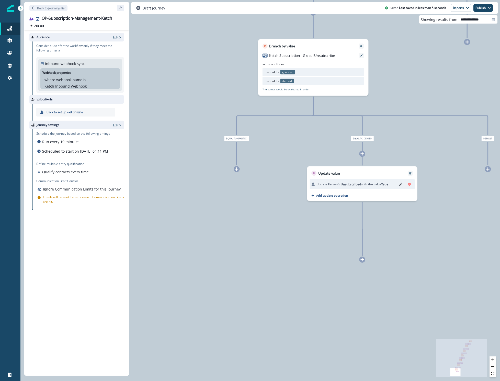
click at [237, 165] on div at bounding box center [237, 165] width 1 height 1
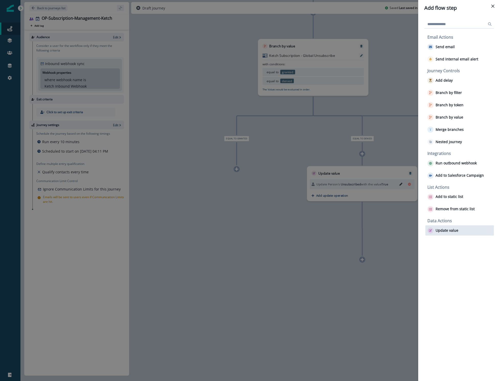
click at [456, 232] on p "Update value" at bounding box center [447, 230] width 23 height 4
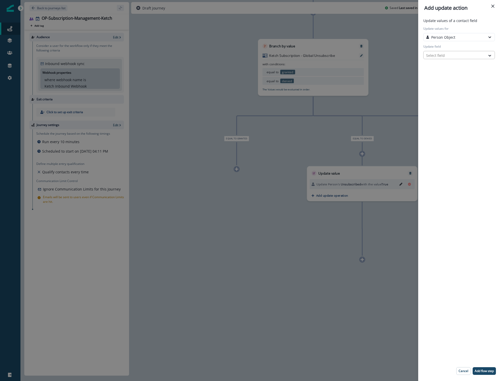
click at [460, 53] on div at bounding box center [454, 55] width 57 height 6
click at [442, 106] on button "Unsubscribed" at bounding box center [454, 105] width 81 height 8
click at [444, 72] on div "Select action" at bounding box center [454, 72] width 57 height 5
click at [441, 92] on button "Custom value" at bounding box center [460, 92] width 72 height 8
click at [441, 86] on div "New value Select" at bounding box center [460, 87] width 74 height 15
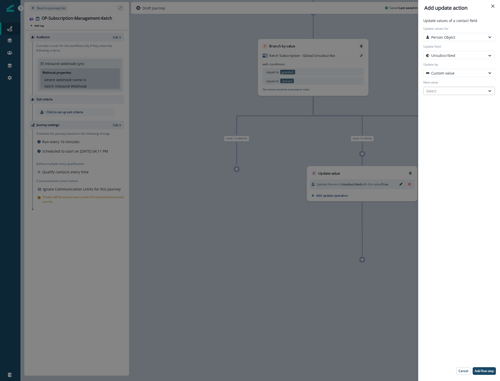
click at [440, 89] on div "Select" at bounding box center [454, 90] width 57 height 5
click at [435, 111] on div "False" at bounding box center [460, 111] width 72 height 9
click at [486, 370] on p "Add flow step" at bounding box center [484, 371] width 19 height 4
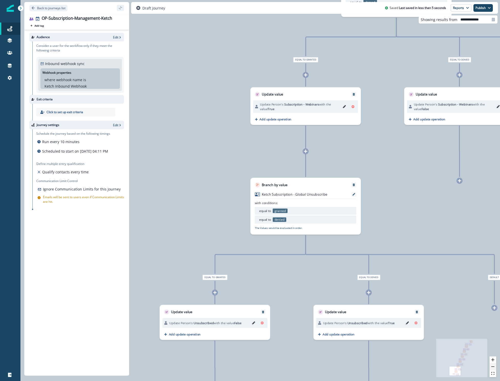
click at [496, 367] on button "zoom out" at bounding box center [493, 366] width 7 height 7
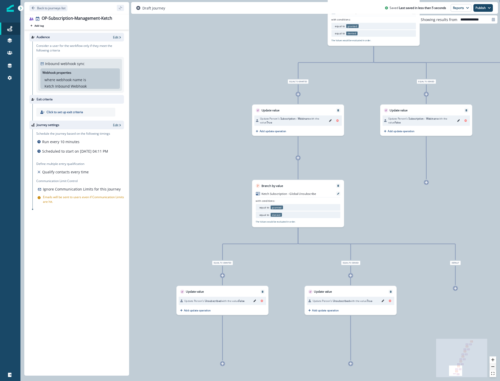
click at [496, 367] on button "zoom out" at bounding box center [493, 366] width 7 height 7
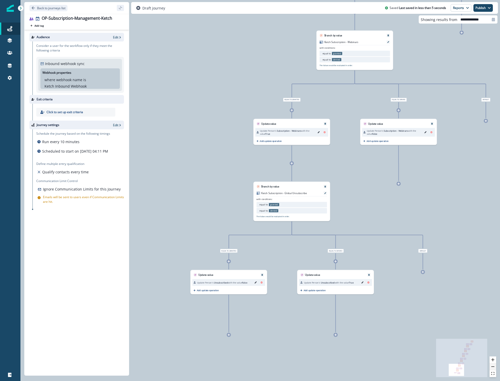
click at [496, 367] on button "zoom out" at bounding box center [493, 366] width 7 height 7
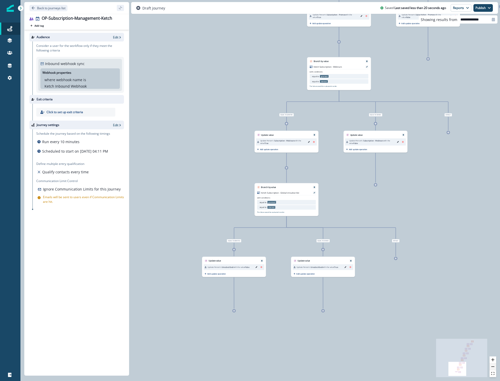
click at [496, 367] on button "zoom out" at bounding box center [493, 366] width 7 height 7
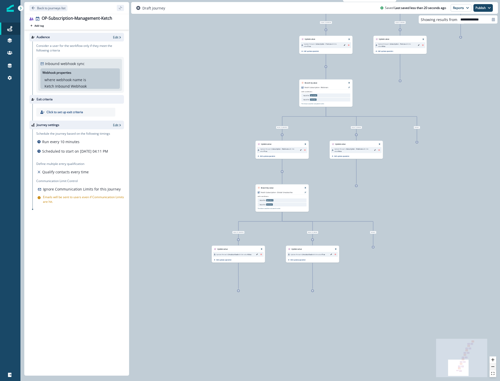
click at [496, 367] on button "zoom out" at bounding box center [493, 366] width 7 height 7
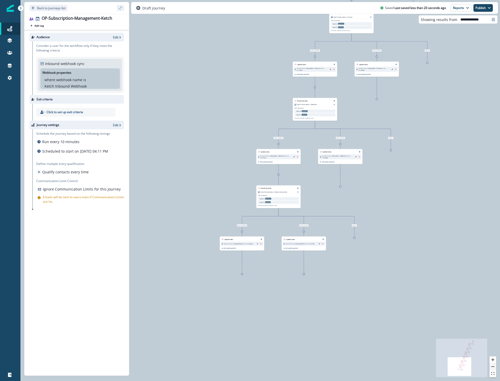
click at [496, 367] on button "zoom out" at bounding box center [493, 366] width 7 height 7
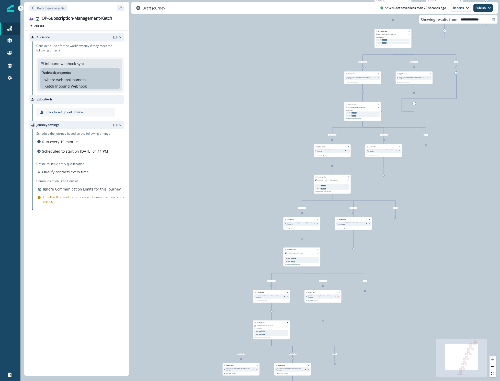
click at [384, 175] on icon at bounding box center [383, 175] width 1 height 1
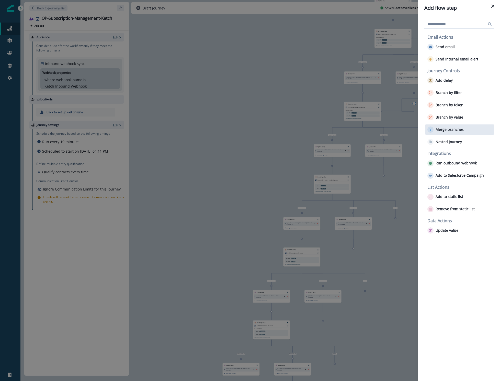
click at [444, 130] on p "Merge branches" at bounding box center [450, 129] width 28 height 4
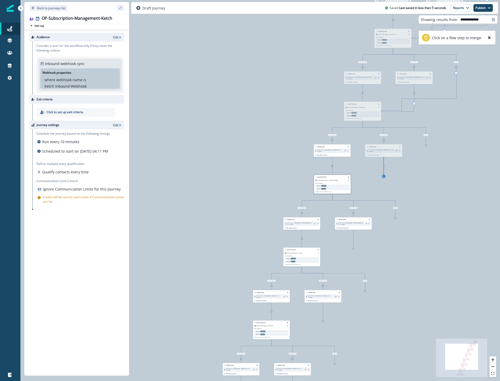
click at [341, 183] on div "Branch by value Ketch Subscription - Product Updates with conditions: equal to …" at bounding box center [332, 183] width 37 height 19
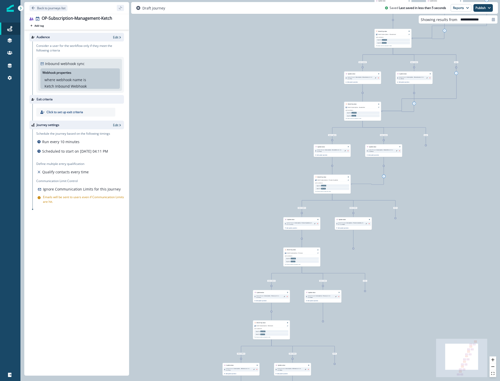
click at [426, 147] on div "0 user has entered the journey Branch by value Ketch Subscription - Events with…" at bounding box center [260, 190] width 480 height 381
click at [426, 145] on icon at bounding box center [426, 145] width 1 height 1
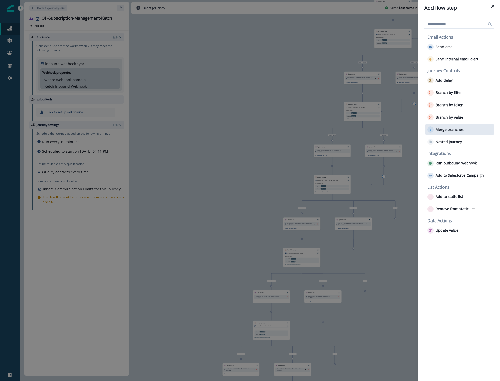
click at [446, 130] on p "Merge branches" at bounding box center [450, 129] width 28 height 4
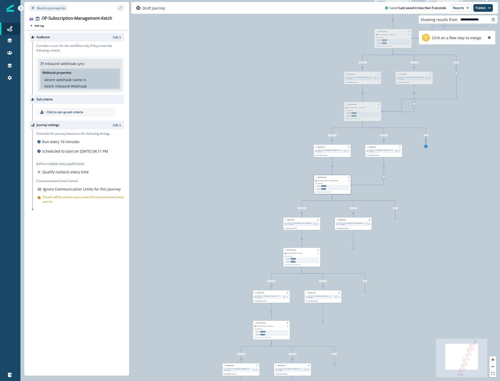
click at [340, 180] on div "Branch by value Ketch Subscription - Product Updates with conditions: equal to …" at bounding box center [332, 184] width 37 height 19
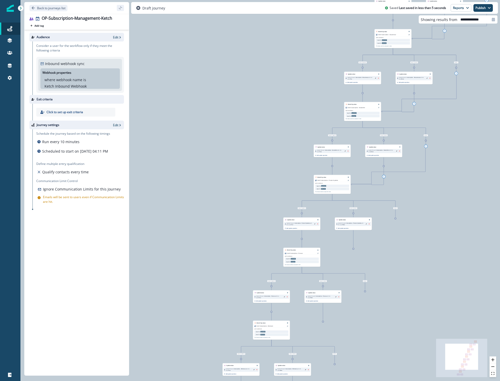
click at [354, 249] on icon at bounding box center [353, 248] width 1 height 1
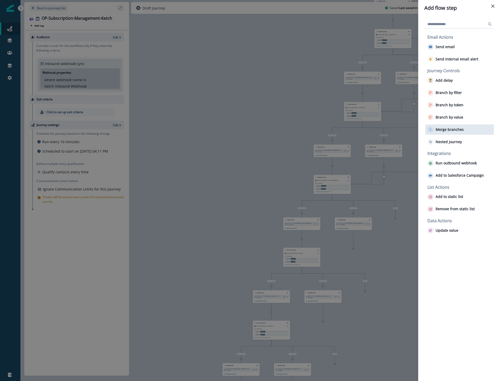
click at [445, 130] on p "Merge branches" at bounding box center [450, 129] width 28 height 4
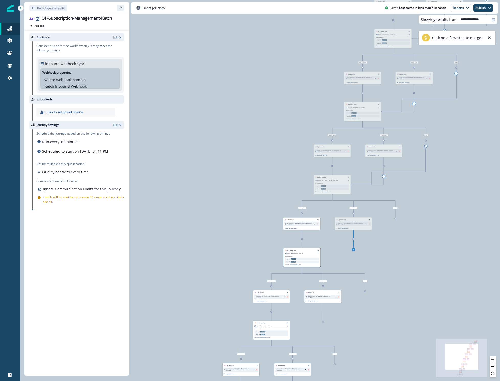
click at [302, 256] on div "Branch by value Ketch Subscription - Promos with conditions: equal to granted e…" at bounding box center [301, 256] width 37 height 19
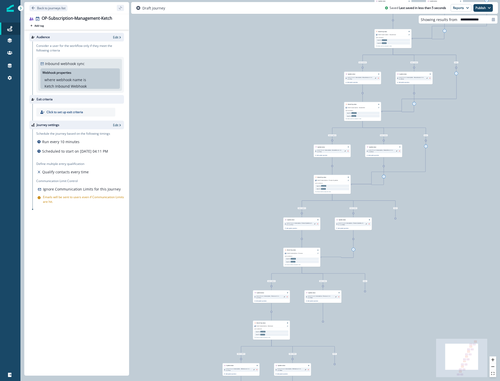
click at [396, 219] on div at bounding box center [396, 218] width 2 height 2
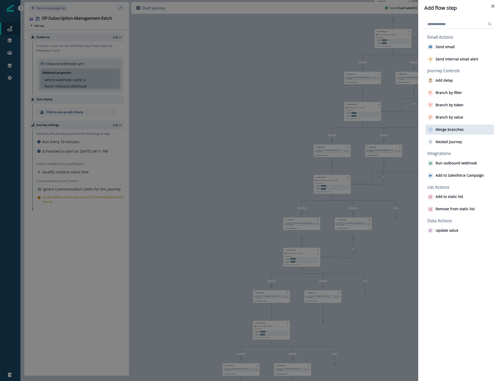
click at [444, 131] on p "Merge branches" at bounding box center [450, 129] width 28 height 4
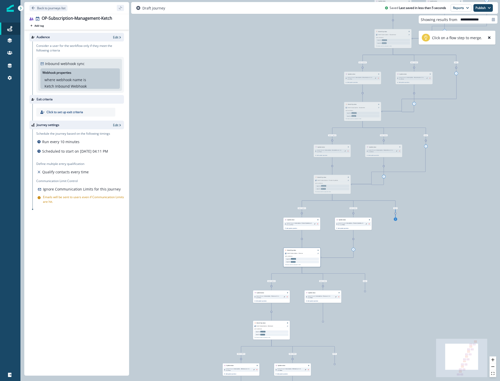
click at [307, 255] on div "Branch by value Ketch Subscription - Promos with conditions: equal to granted e…" at bounding box center [301, 256] width 37 height 19
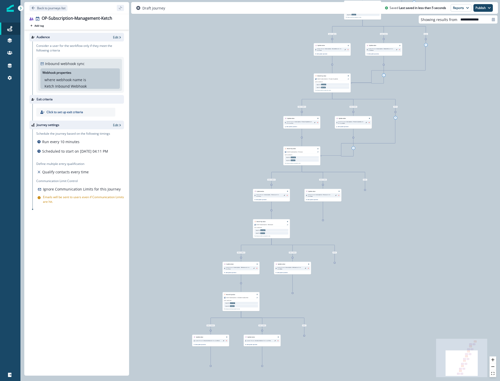
click at [324, 219] on icon at bounding box center [323, 219] width 1 height 1
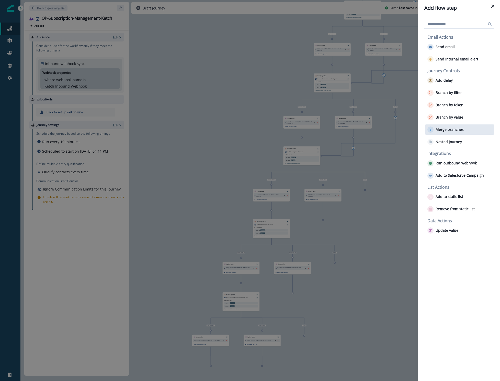
click at [441, 132] on button "Merge branches" at bounding box center [446, 129] width 36 height 6
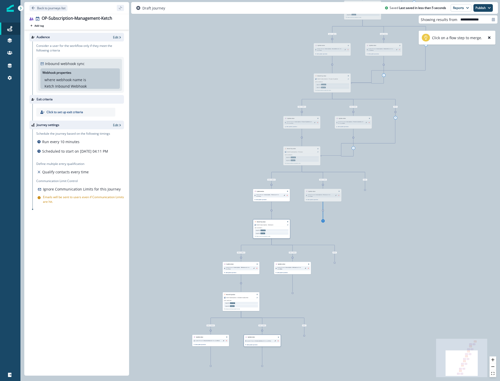
click at [267, 229] on div "Branch by value Ketch Subscription - Webinars with conditions: equal to granted…" at bounding box center [271, 228] width 37 height 19
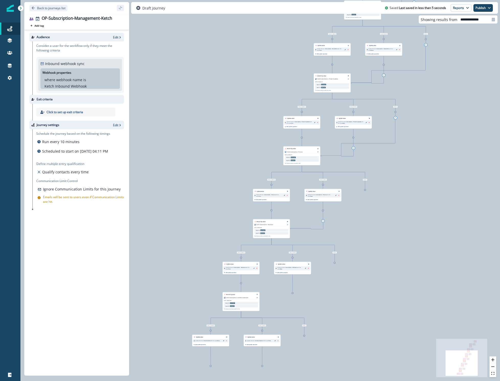
click at [365, 190] on icon at bounding box center [365, 189] width 1 height 1
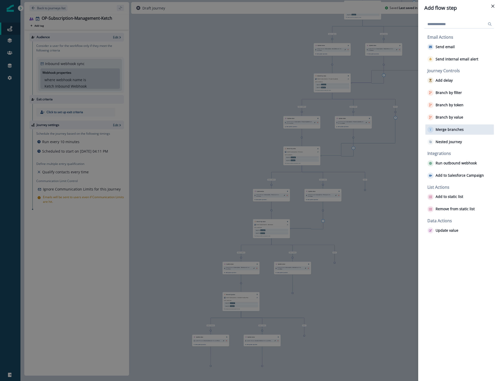
click at [441, 131] on p "Merge branches" at bounding box center [450, 129] width 28 height 4
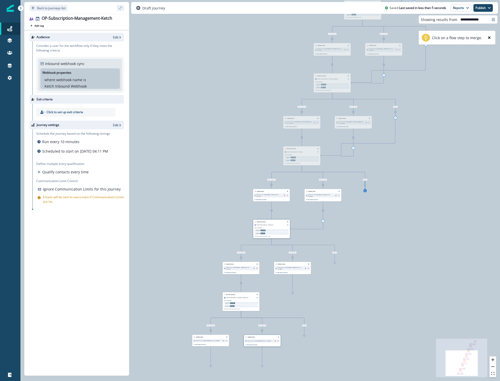
click at [275, 225] on div "Branch by value Ketch Subscription - Webinars with conditions: equal to granted…" at bounding box center [271, 228] width 37 height 19
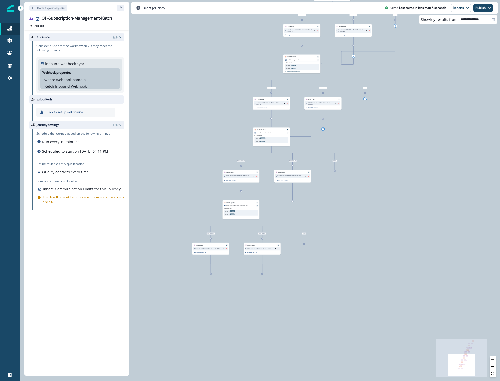
click at [293, 201] on icon at bounding box center [292, 200] width 1 height 1
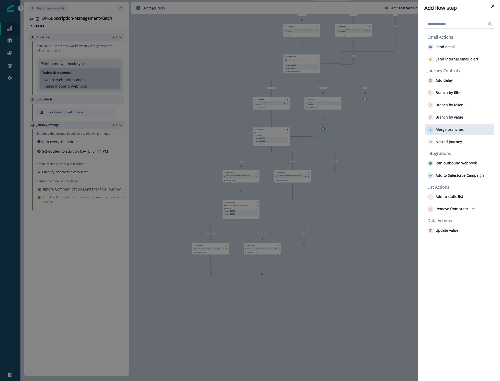
click at [444, 134] on div "Merge branches" at bounding box center [460, 129] width 69 height 10
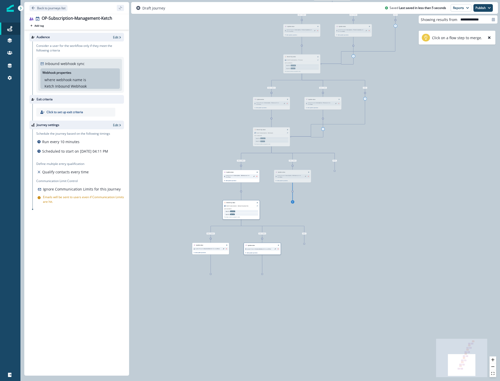
click at [244, 205] on div "Branch by value Ketch Subscription - Global Unsubscribe with conditions: equal …" at bounding box center [241, 209] width 37 height 19
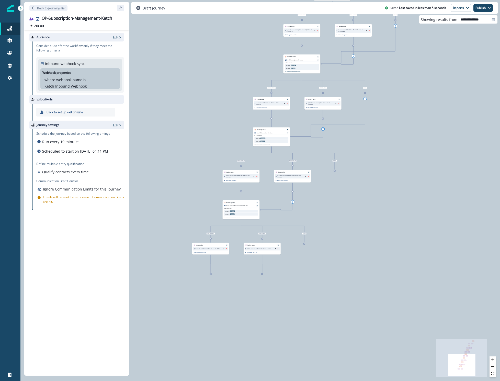
click at [334, 171] on icon at bounding box center [334, 170] width 1 height 1
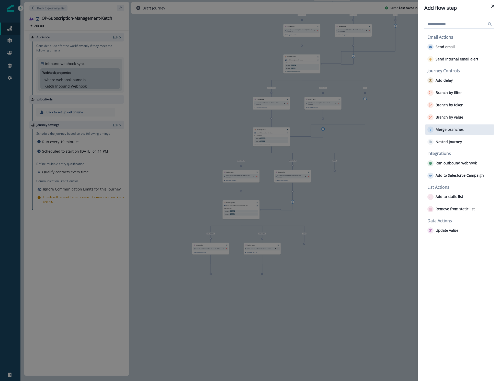
click at [436, 129] on p "Merge branches" at bounding box center [450, 129] width 28 height 4
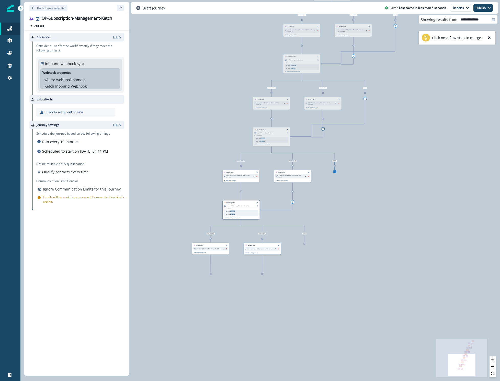
click at [250, 208] on div "Branch by value Ketch Subscription - Global Unsubscribe with conditions: equal …" at bounding box center [241, 209] width 37 height 19
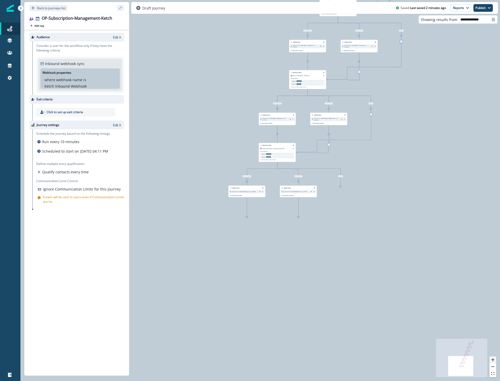
click at [496, 359] on button "zoom in" at bounding box center [493, 359] width 7 height 7
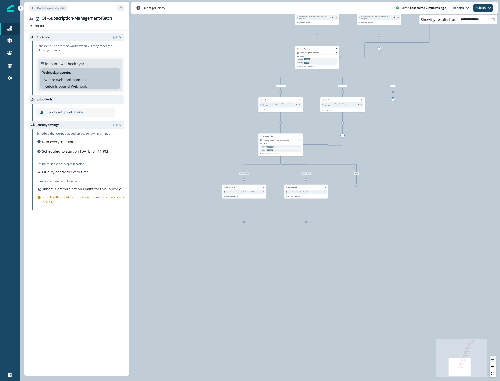
click at [496, 359] on button "zoom in" at bounding box center [493, 359] width 7 height 7
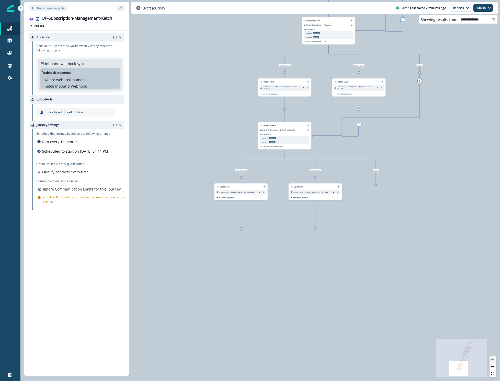
click at [496, 359] on button "zoom in" at bounding box center [493, 359] width 7 height 7
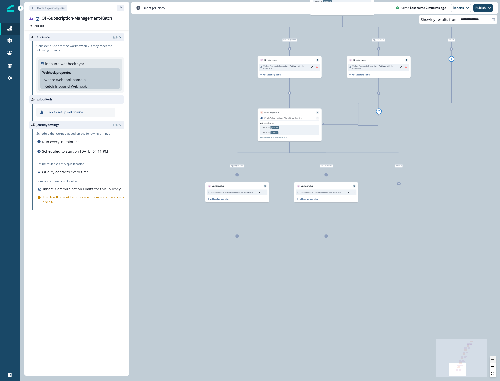
click at [496, 359] on button "zoom in" at bounding box center [493, 359] width 7 height 7
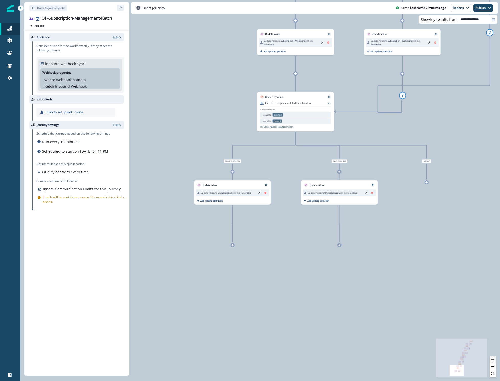
click at [496, 359] on button "zoom in" at bounding box center [493, 359] width 7 height 7
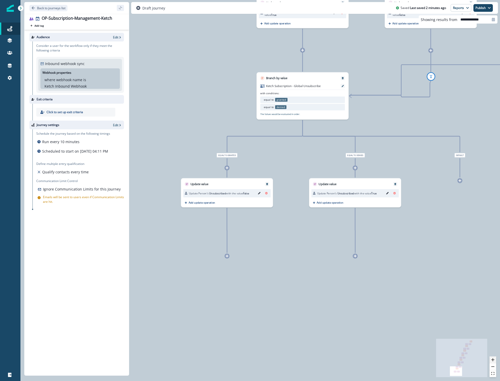
click at [496, 359] on button "zoom in" at bounding box center [493, 359] width 7 height 7
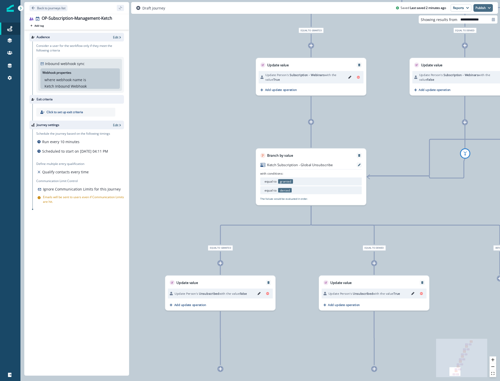
click at [483, 10] on button "Publish" at bounding box center [483, 8] width 19 height 8
click at [470, 19] on button "as active journey" at bounding box center [464, 20] width 57 height 9
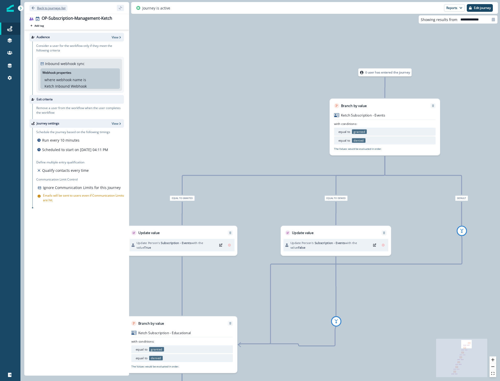
click at [33, 7] on icon "Go back" at bounding box center [33, 7] width 3 height 3
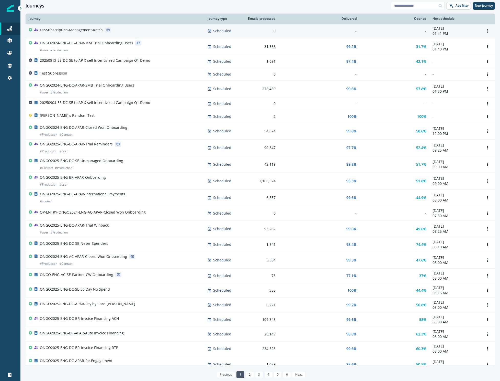
click at [75, 31] on p "OP-Subscription-Management-Ketch" at bounding box center [71, 29] width 63 height 5
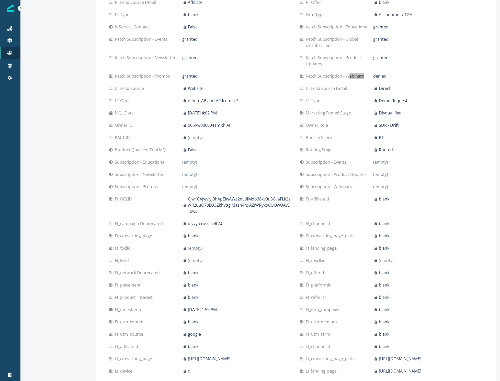
scroll to position [361, 0]
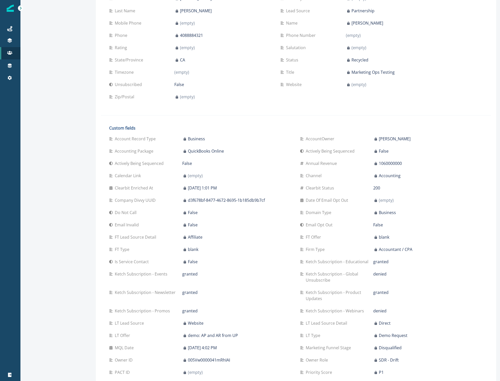
scroll to position [122, 0]
